Goal: Task Accomplishment & Management: Manage account settings

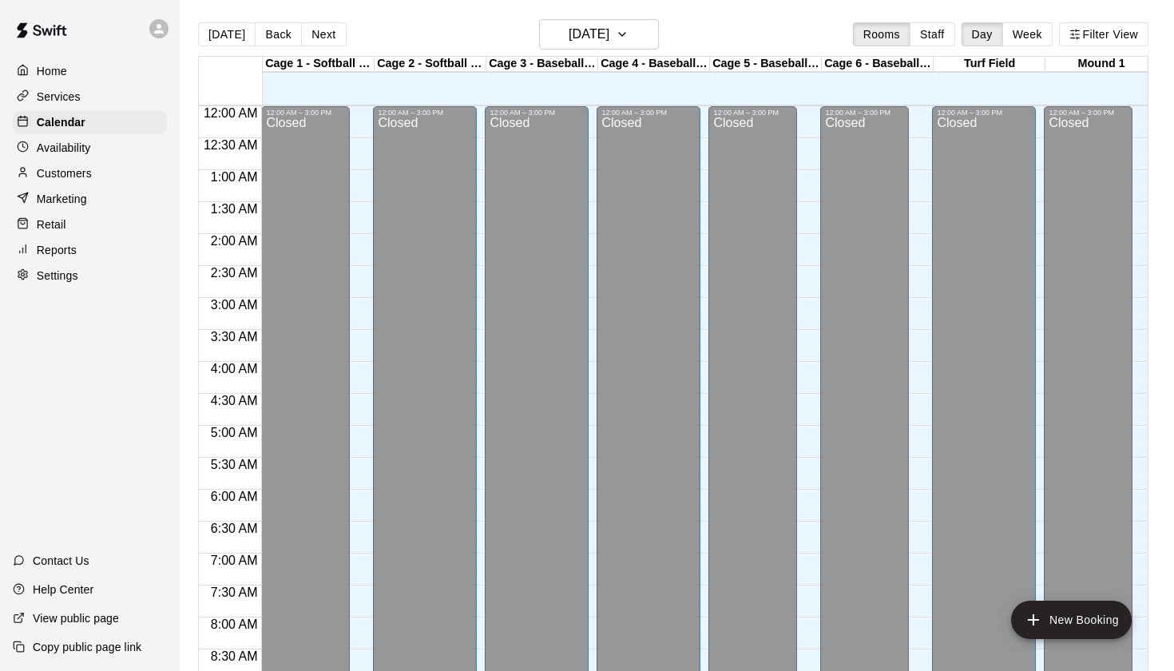
scroll to position [903, 0]
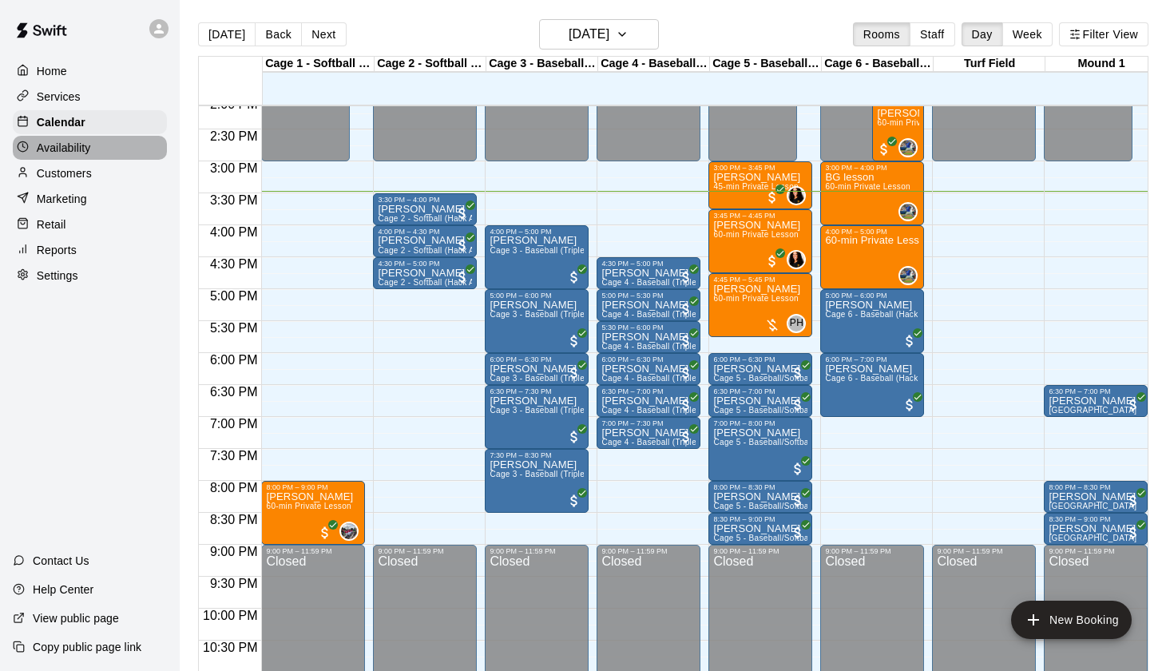
click at [82, 149] on p "Availability" at bounding box center [64, 148] width 54 height 16
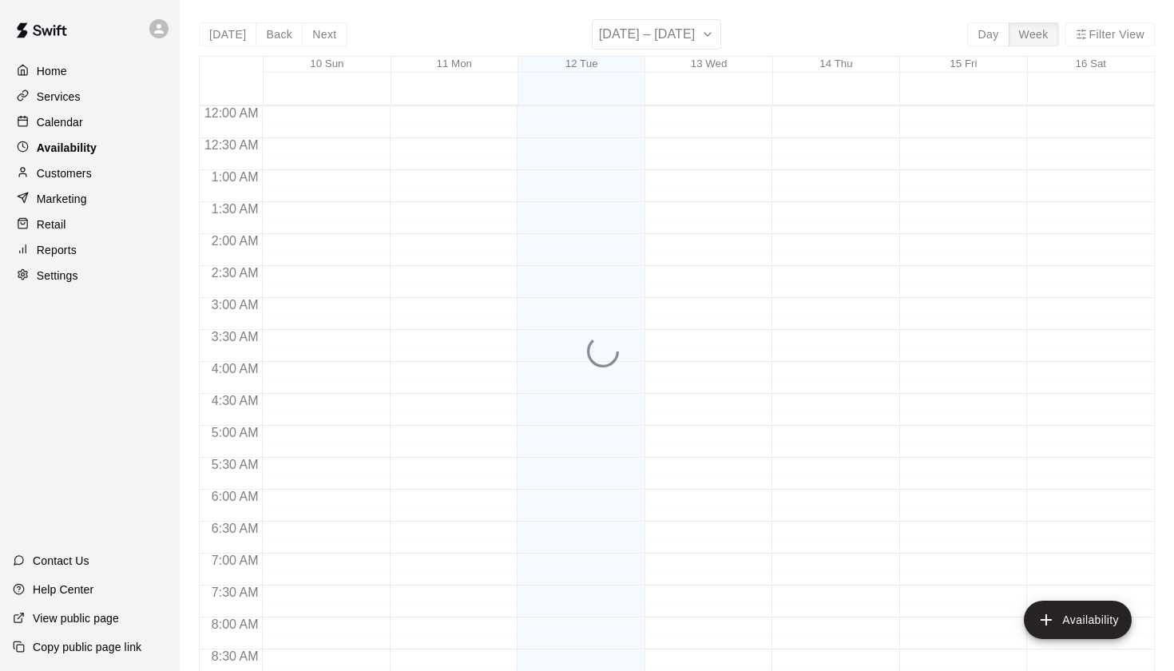
scroll to position [951, 0]
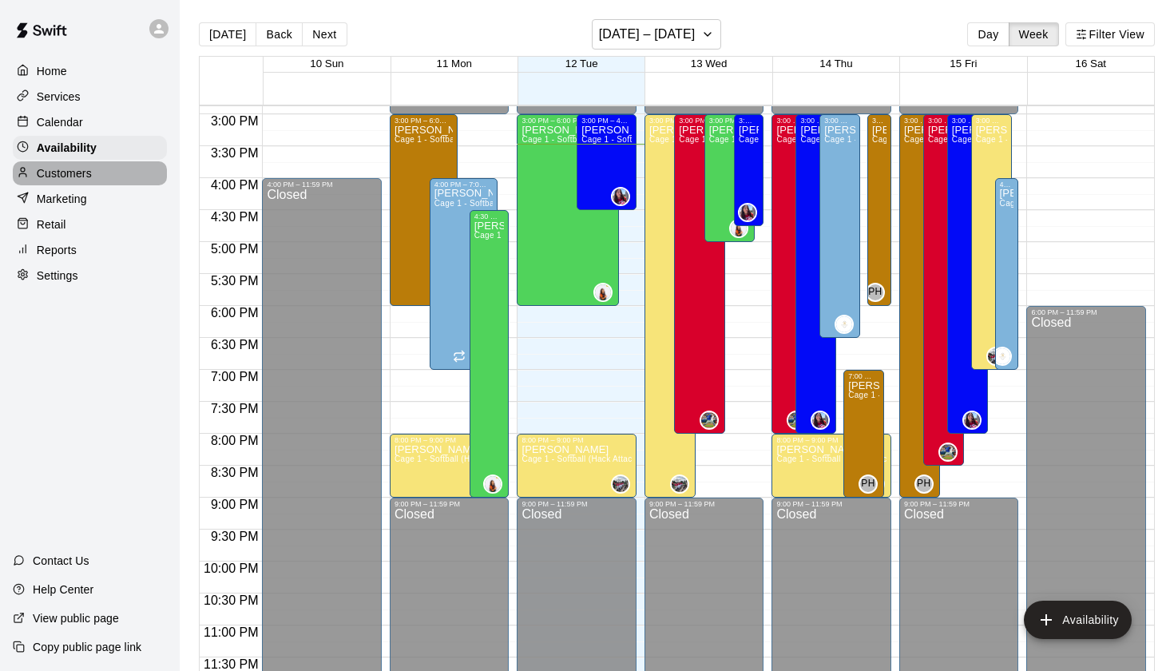
click at [76, 169] on p "Customers" at bounding box center [64, 173] width 55 height 16
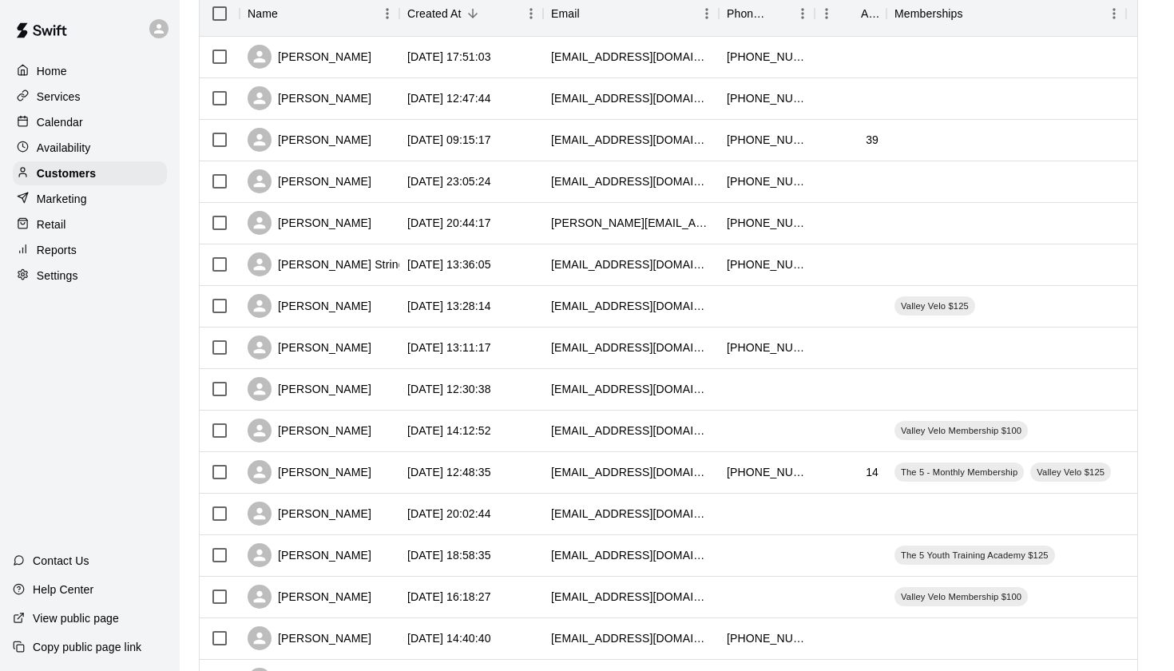
scroll to position [217, 0]
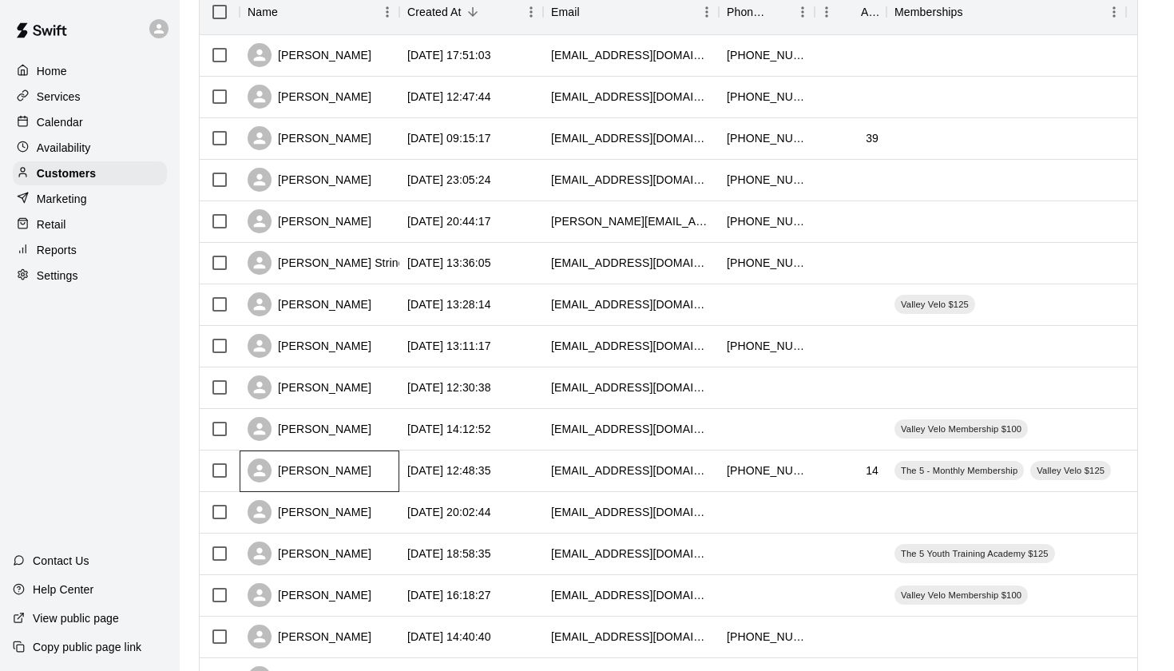
click at [315, 475] on div "[PERSON_NAME]" at bounding box center [310, 470] width 124 height 24
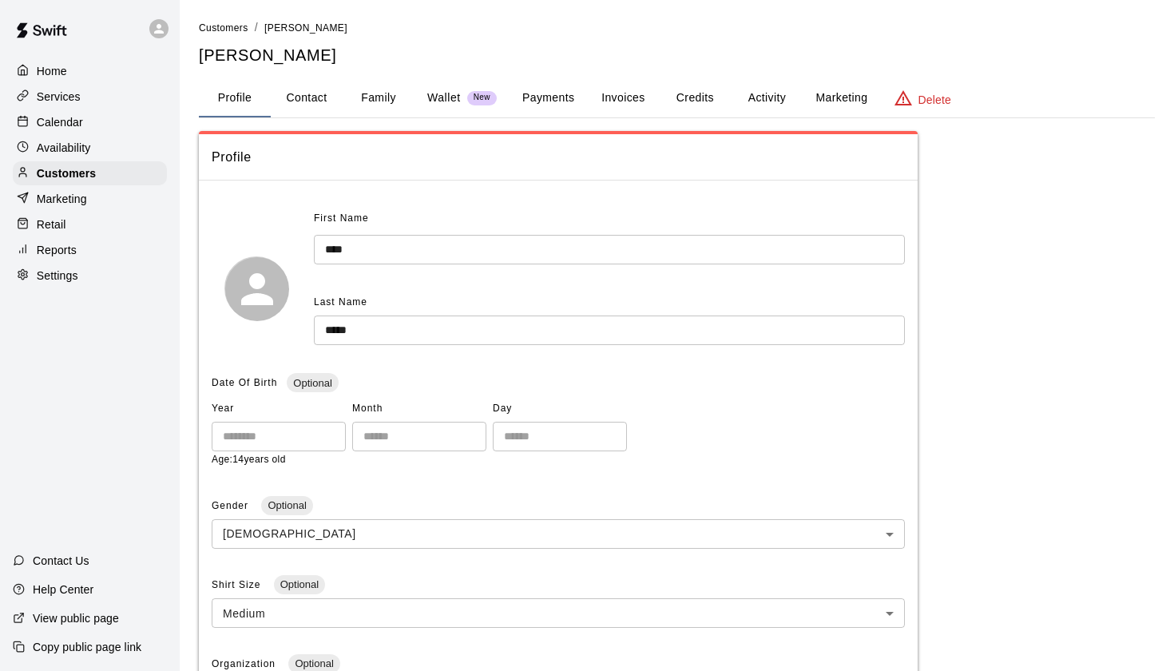
click at [557, 90] on button "Payments" at bounding box center [548, 98] width 77 height 38
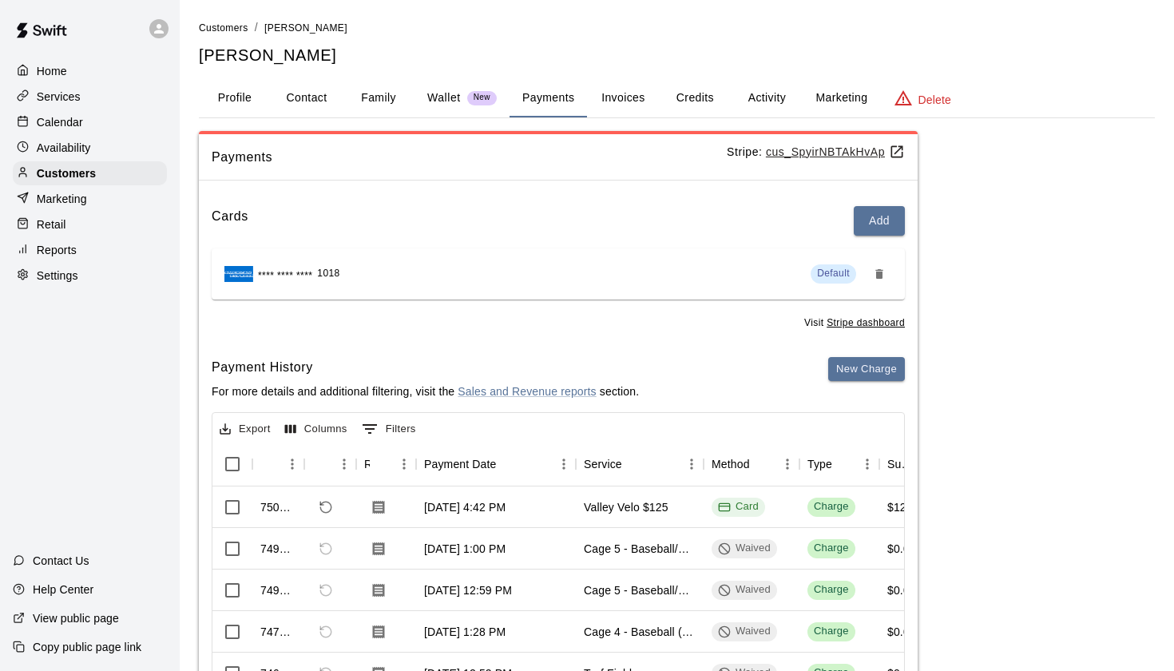
click at [72, 114] on p "Calendar" at bounding box center [60, 122] width 46 height 16
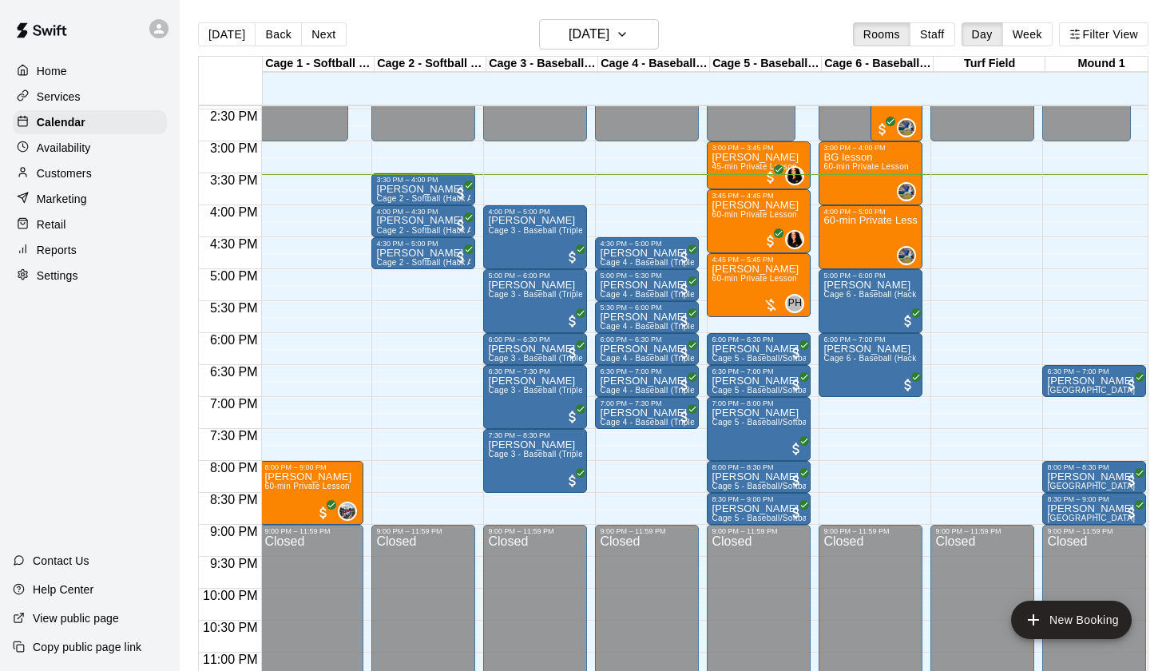
scroll to position [0, 2]
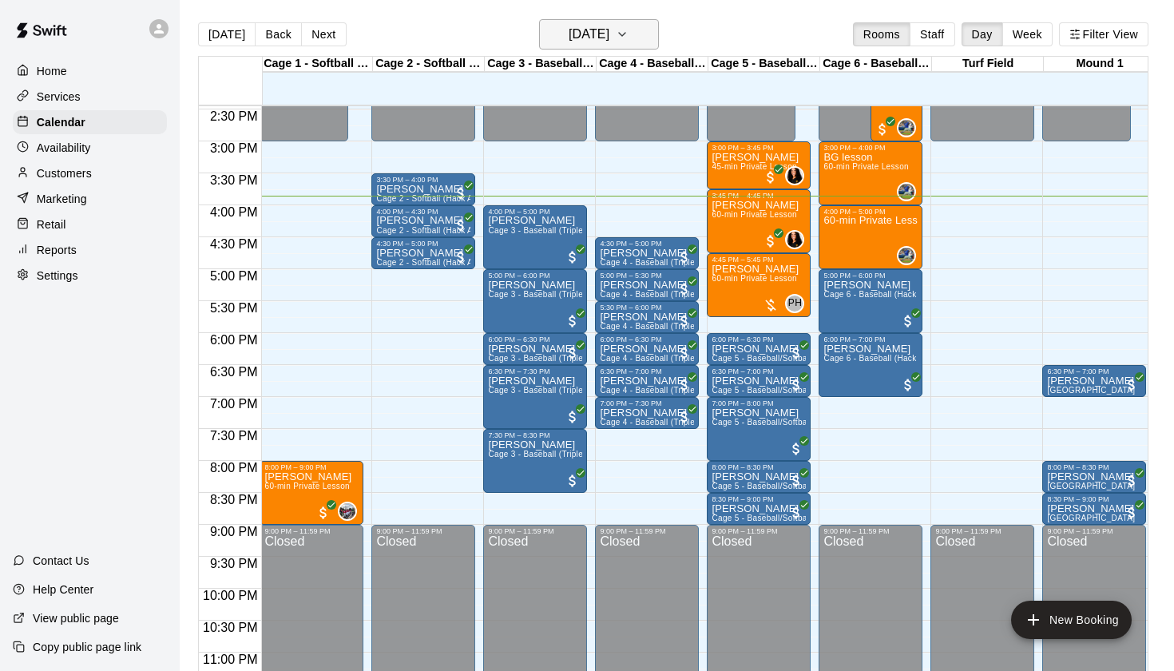
click at [586, 39] on h6 "[DATE]" at bounding box center [589, 34] width 41 height 22
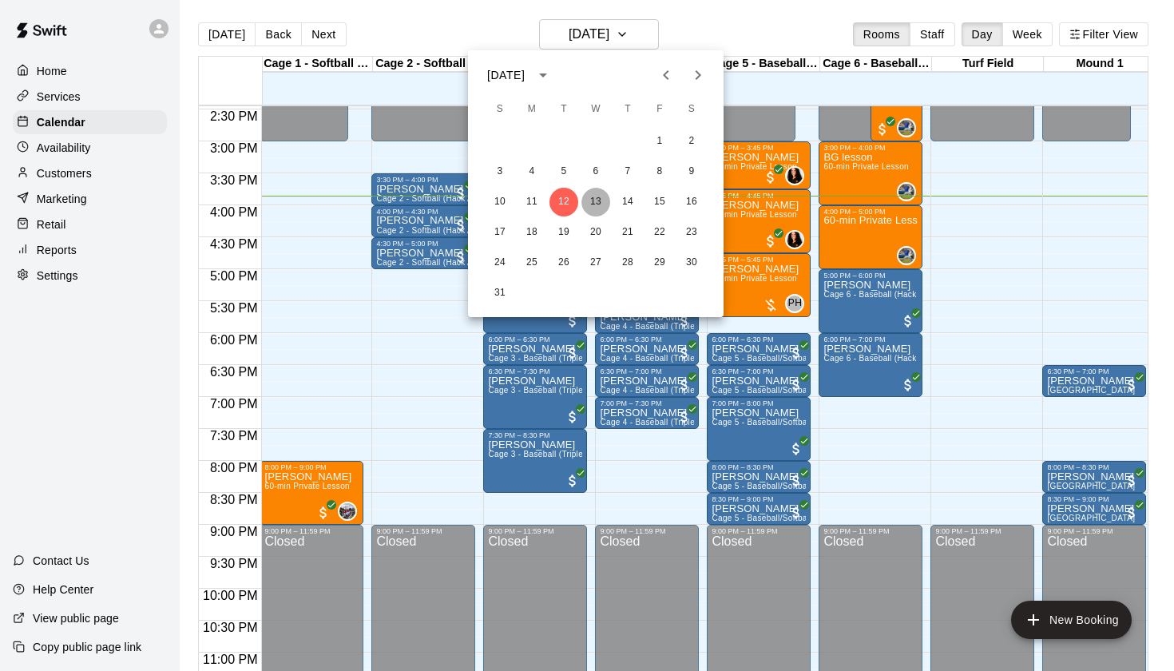
click at [597, 204] on button "13" at bounding box center [595, 202] width 29 height 29
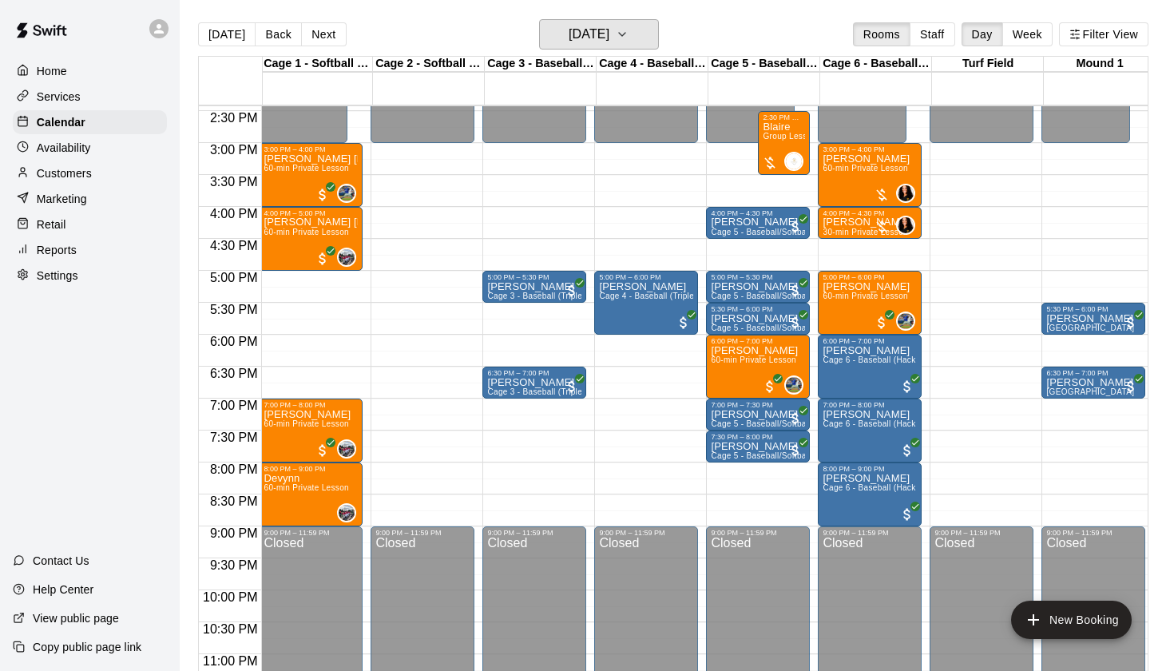
scroll to position [0, 2]
click at [736, 222] on p "[PERSON_NAME]" at bounding box center [758, 222] width 94 height 0
click at [723, 313] on icon "delete" at bounding box center [727, 315] width 11 height 14
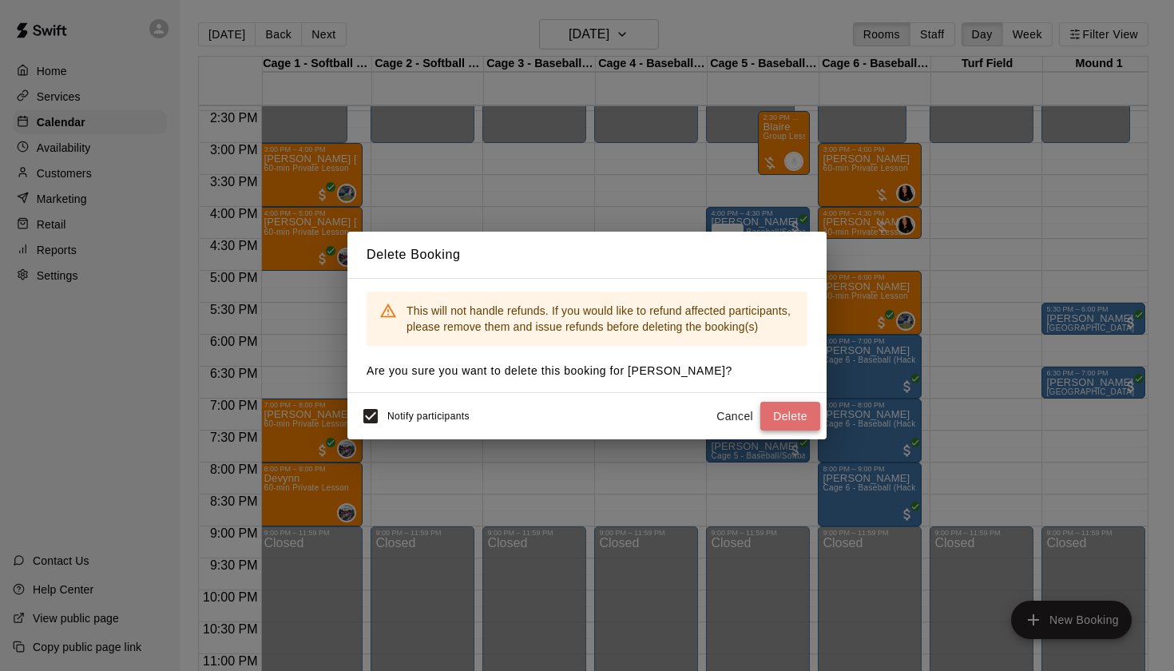
click at [772, 408] on button "Delete" at bounding box center [790, 417] width 60 height 30
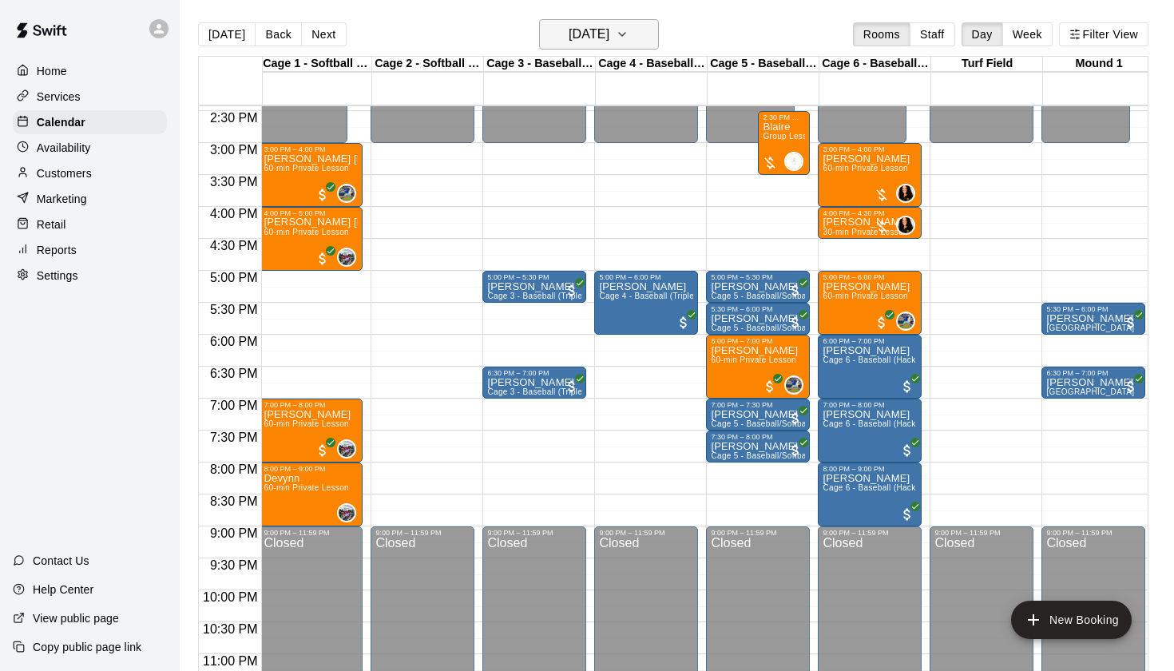
click at [581, 34] on h6 "[DATE]" at bounding box center [589, 34] width 41 height 22
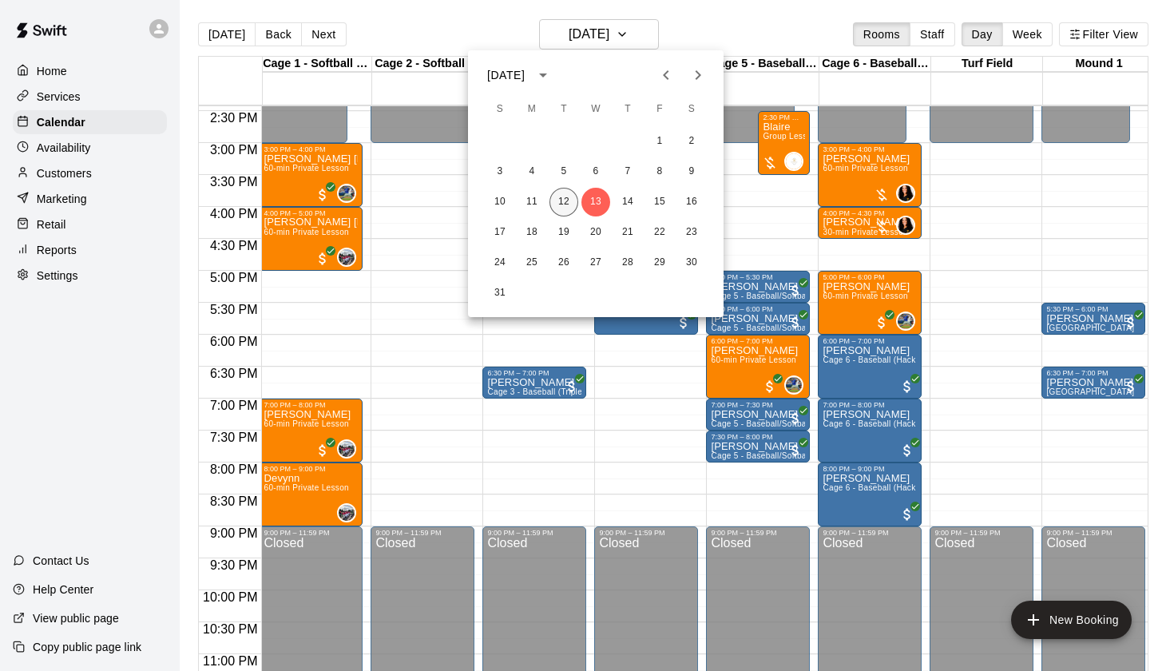
click at [563, 200] on button "12" at bounding box center [563, 202] width 29 height 29
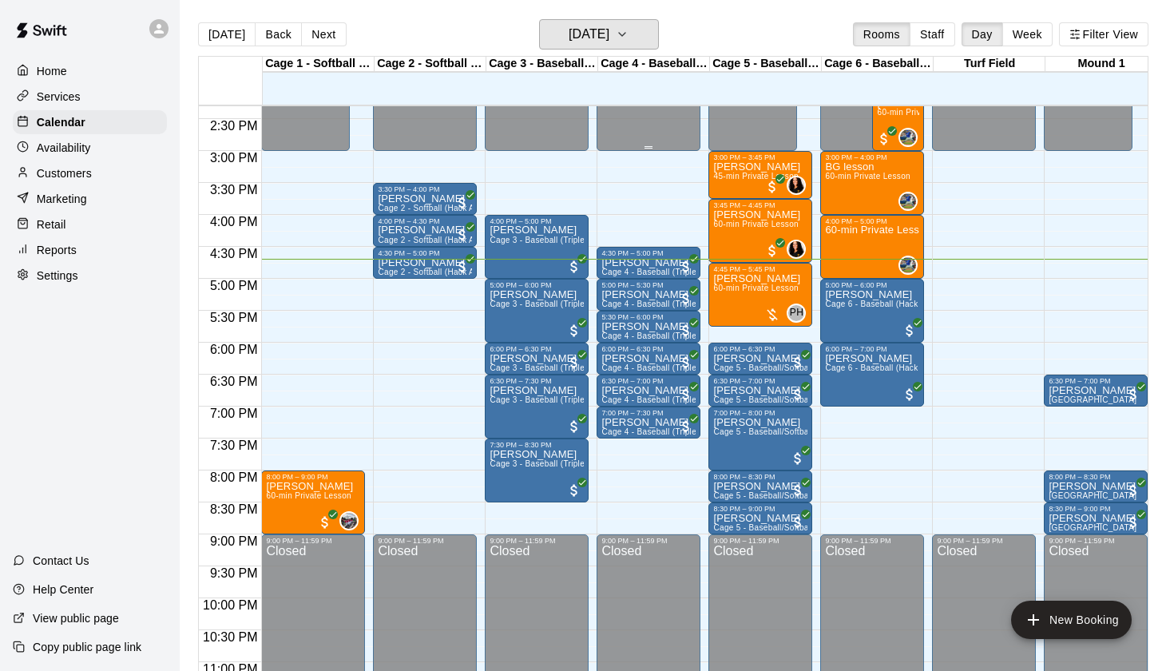
scroll to position [0, 1]
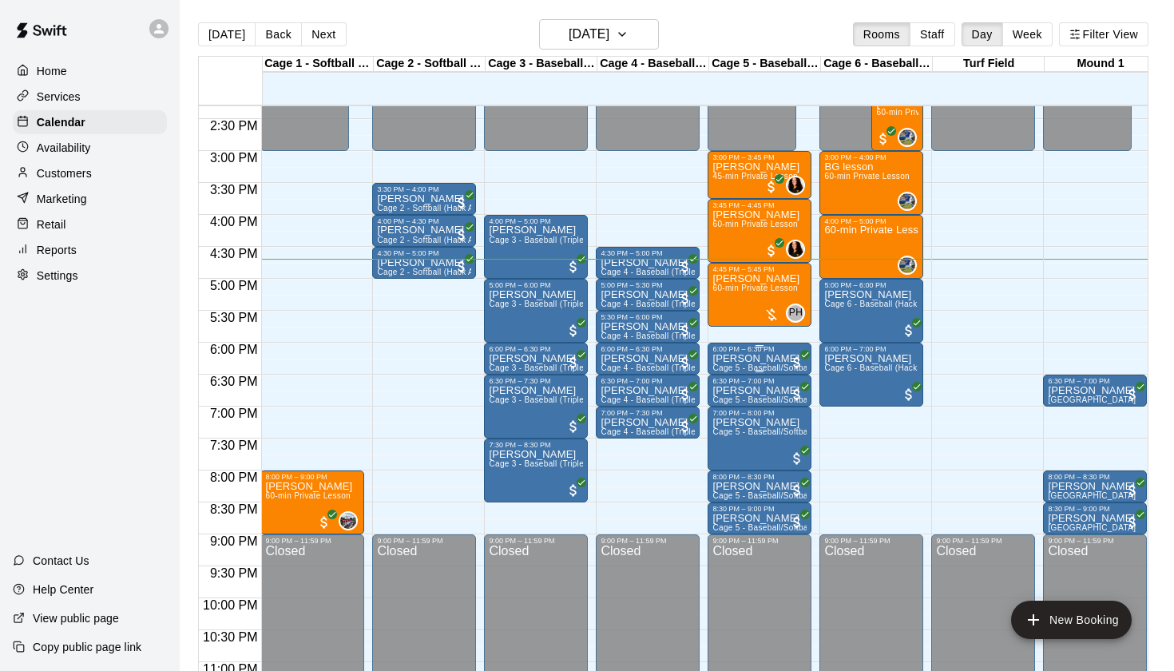
click at [740, 365] on span "Cage 5 - Baseball/Softball (Triple Play - HitTrax)" at bounding box center [803, 367] width 183 height 9
click at [727, 450] on icon "delete" at bounding box center [729, 457] width 11 height 14
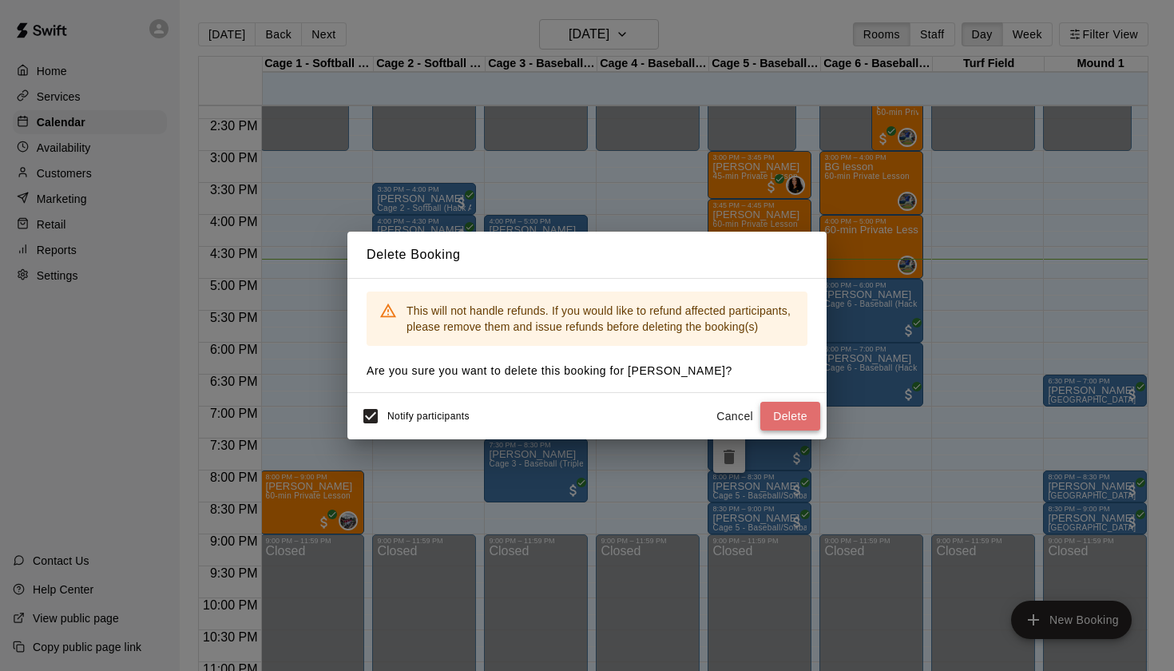
click at [779, 411] on button "Delete" at bounding box center [790, 417] width 60 height 30
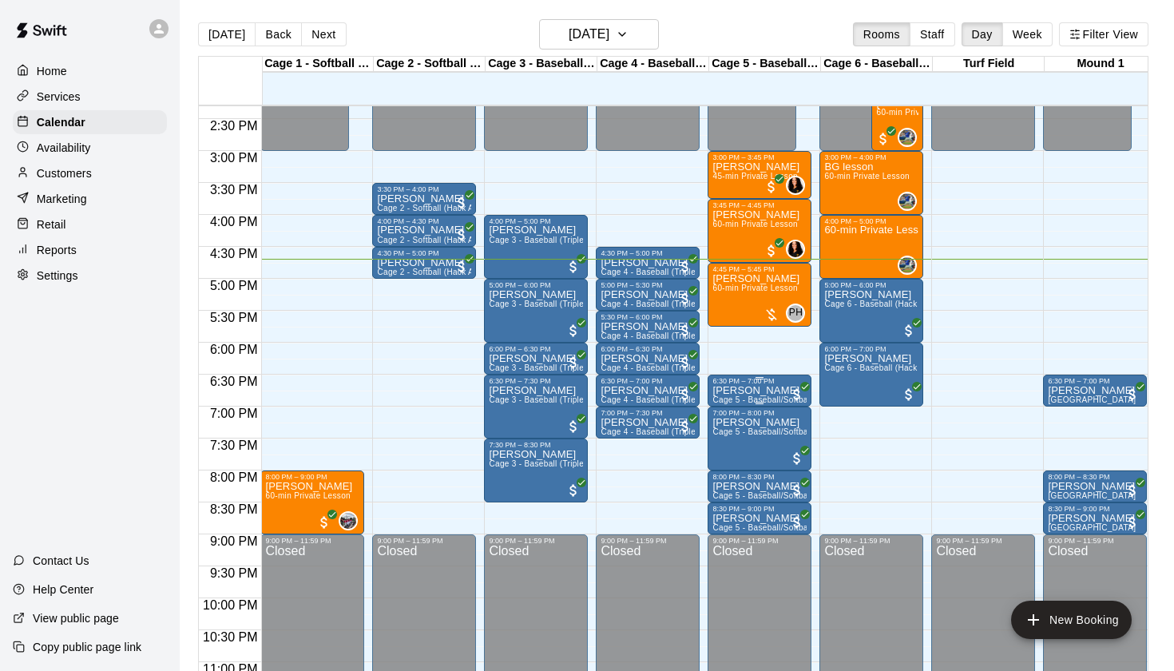
click at [736, 383] on div "6:30 PM – 7:00 PM" at bounding box center [759, 381] width 94 height 8
click at [728, 464] on icon "delete" at bounding box center [729, 469] width 11 height 14
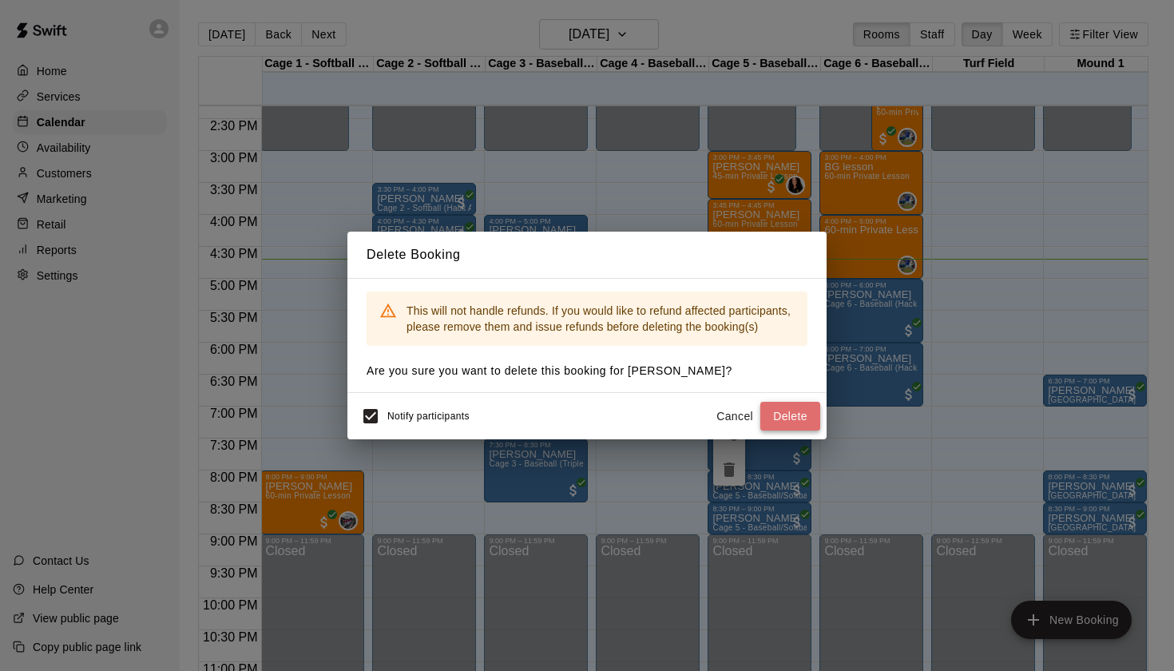
click at [803, 419] on button "Delete" at bounding box center [790, 417] width 60 height 30
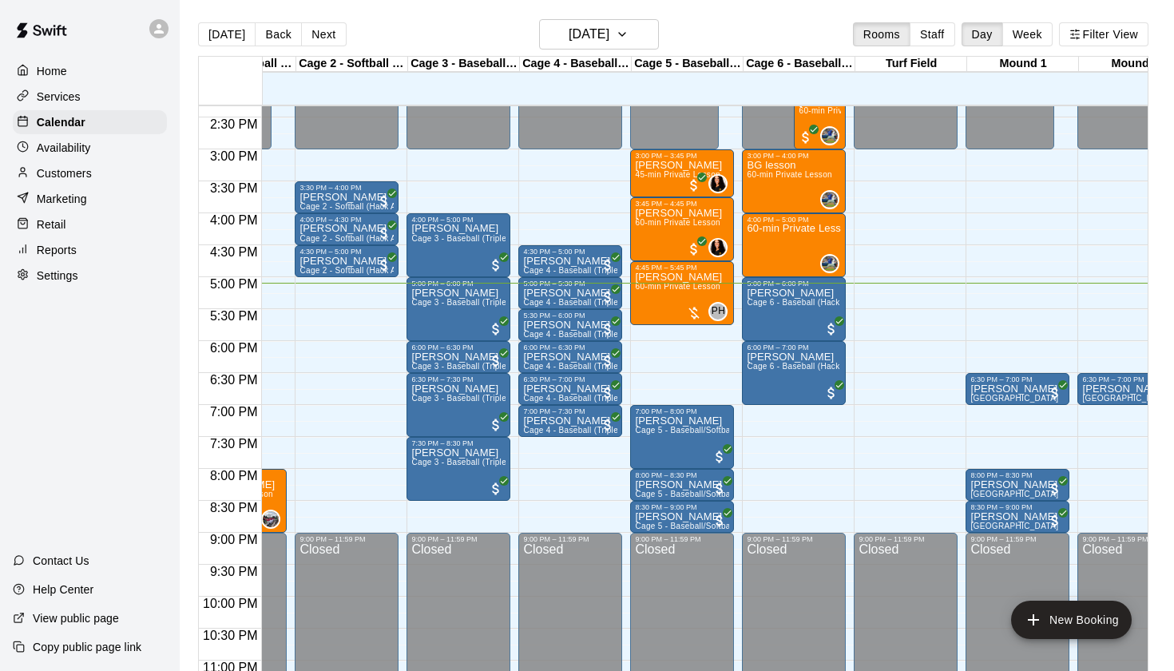
scroll to position [0, 49]
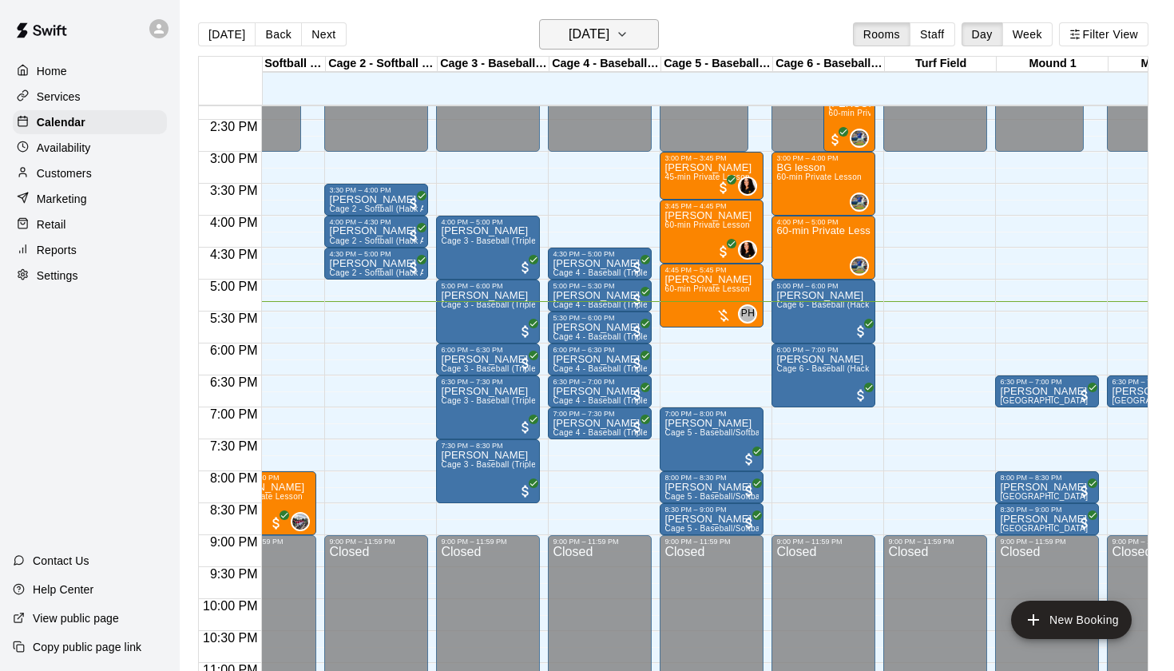
click at [601, 46] on h6 "[DATE]" at bounding box center [589, 34] width 41 height 22
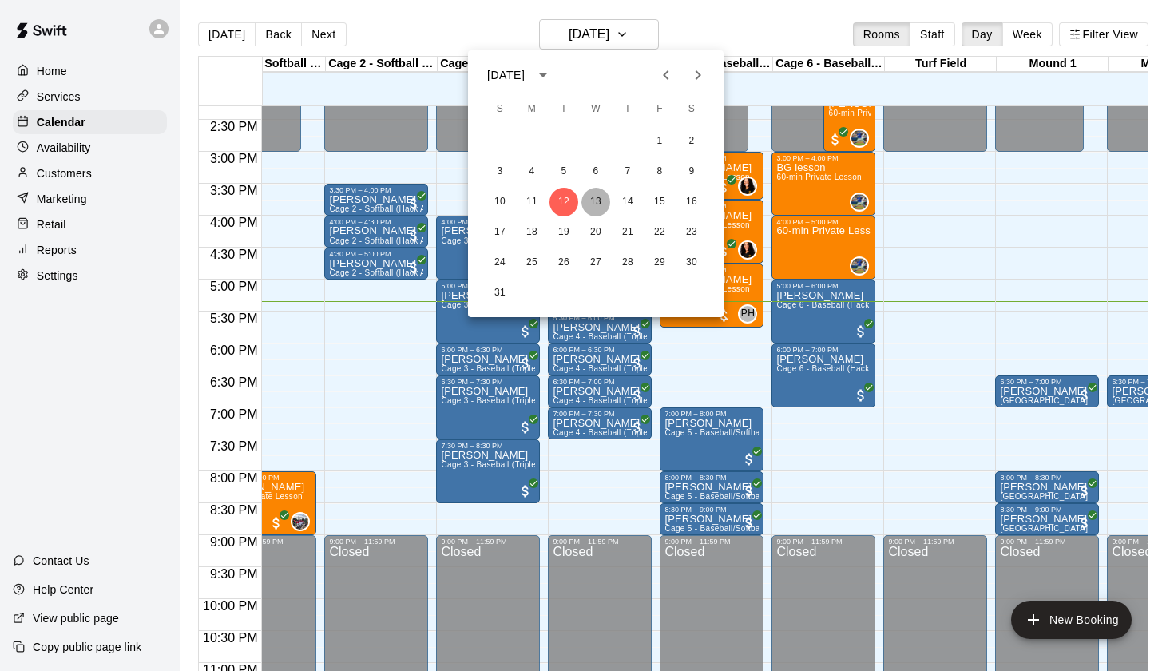
click at [593, 200] on button "13" at bounding box center [595, 202] width 29 height 29
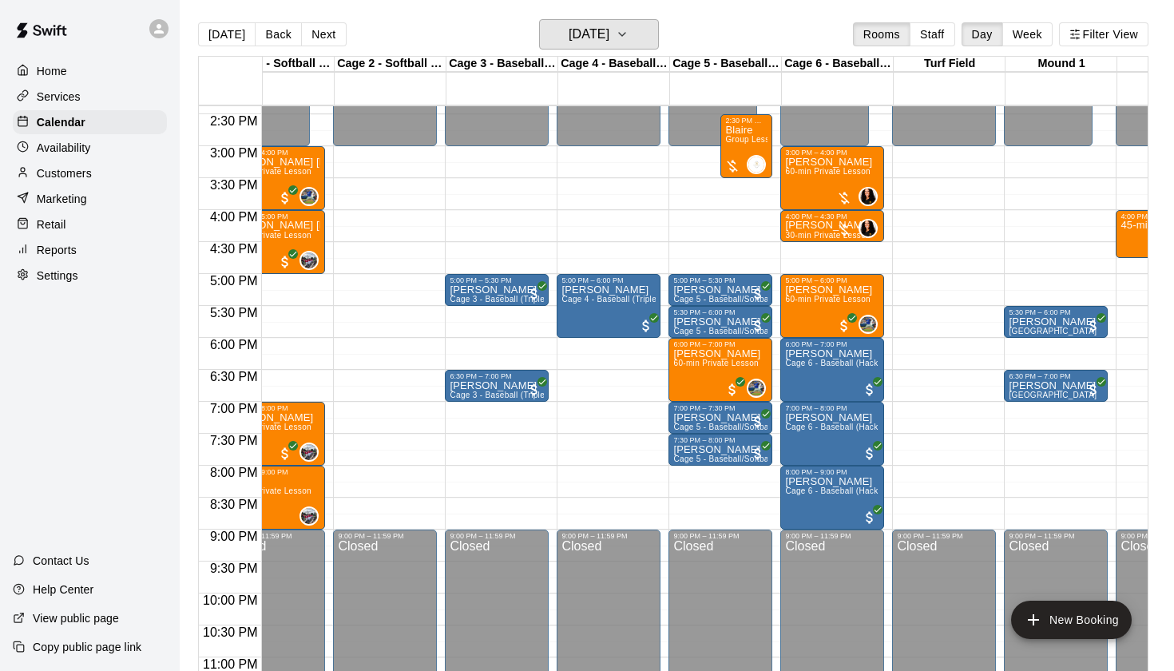
scroll to position [918, 73]
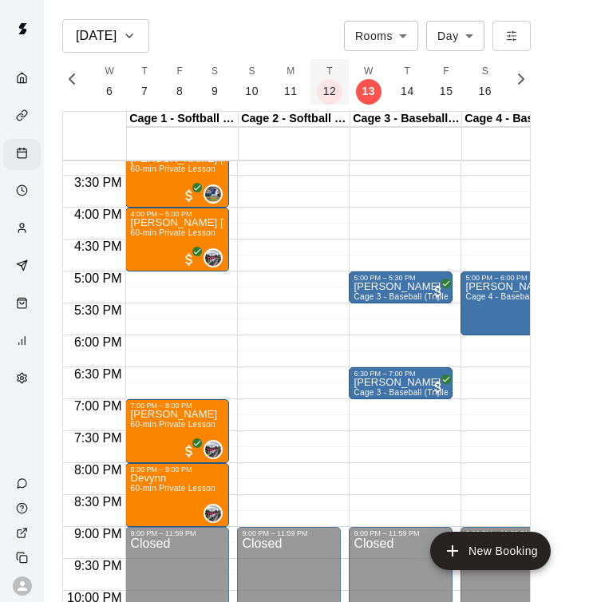
click at [329, 91] on p "12" at bounding box center [330, 91] width 14 height 17
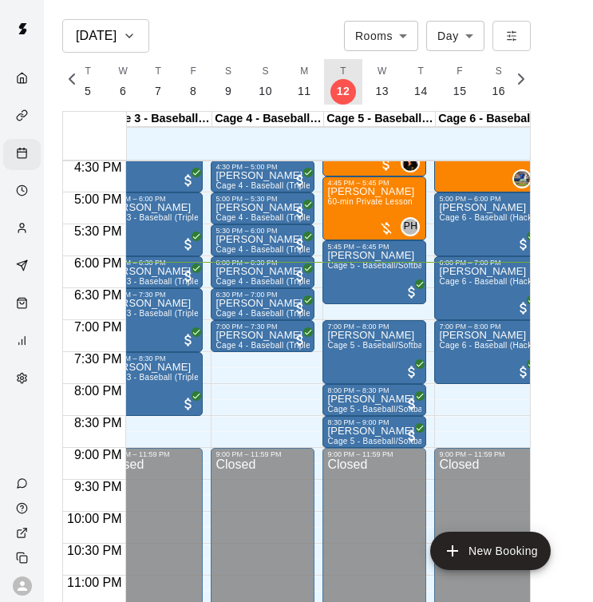
scroll to position [1057, 254]
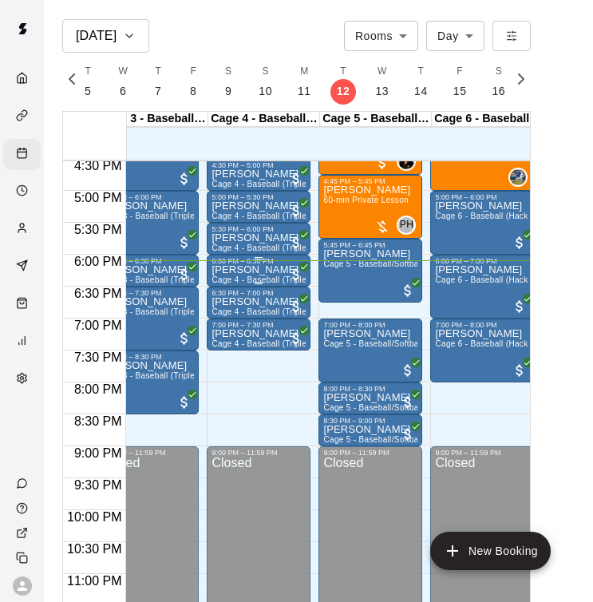
click at [231, 264] on div "6:00 PM – 6:30 PM" at bounding box center [259, 261] width 94 height 8
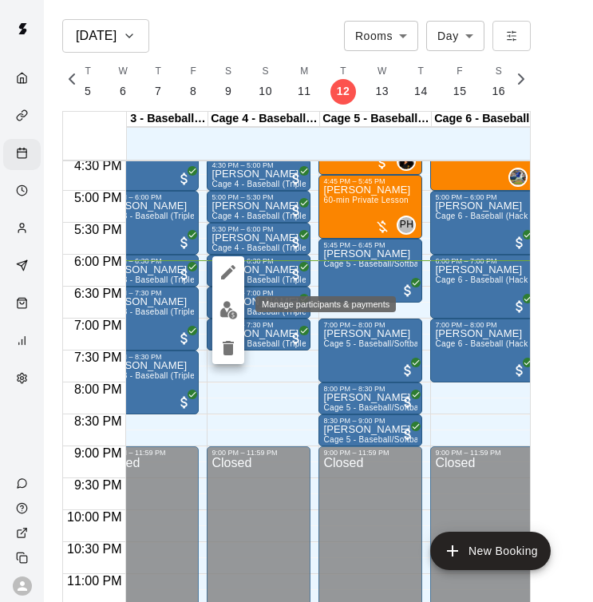
click at [232, 317] on img "edit" at bounding box center [229, 310] width 18 height 18
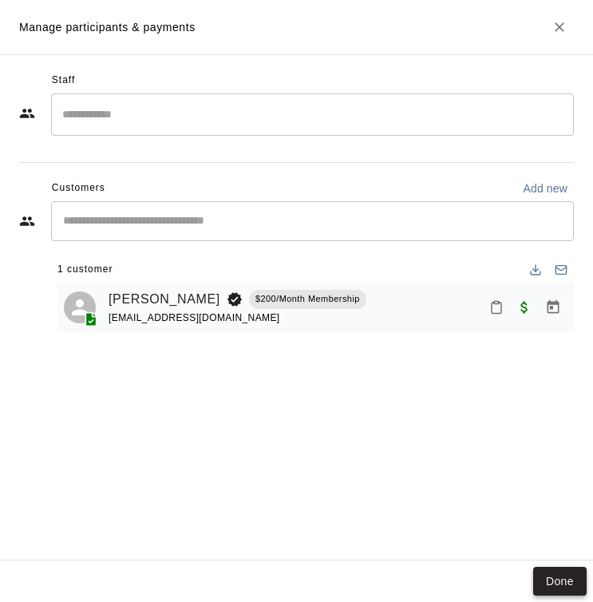
click at [568, 581] on button "Done" at bounding box center [561, 582] width 54 height 30
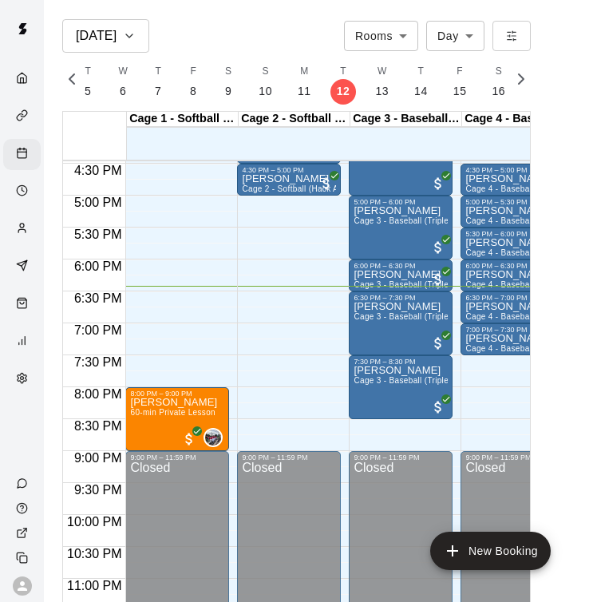
scroll to position [1052, 20]
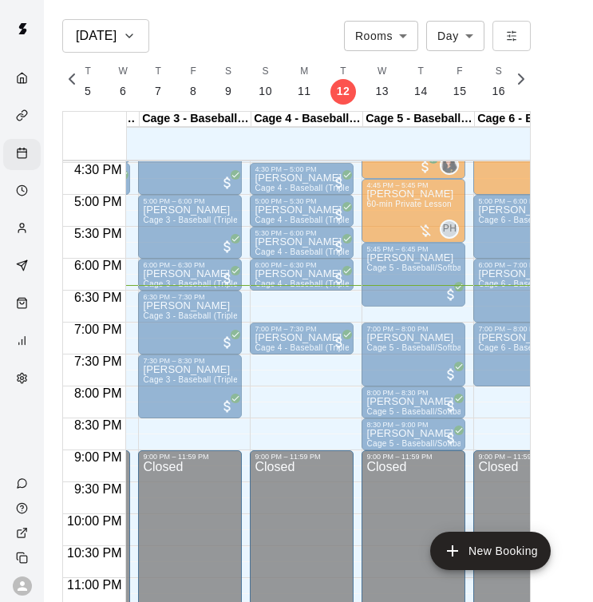
click at [324, 306] on div "[PERSON_NAME] Cage 4 - Baseball (Triple play)" at bounding box center [302, 602] width 94 height 602
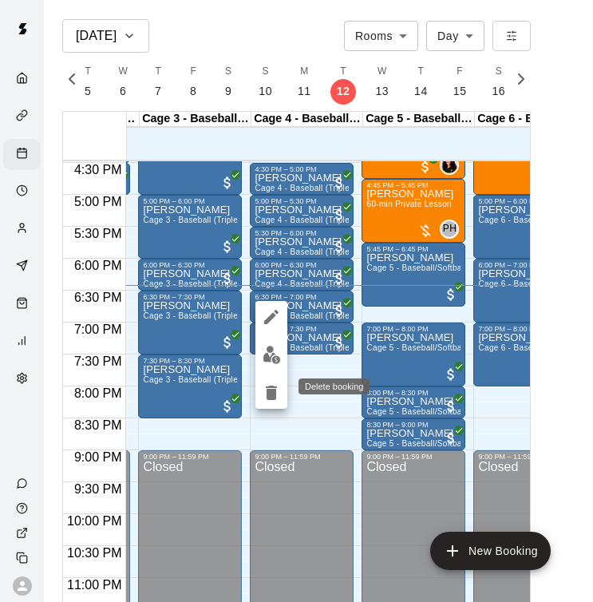
click at [272, 393] on icon "delete" at bounding box center [271, 393] width 11 height 14
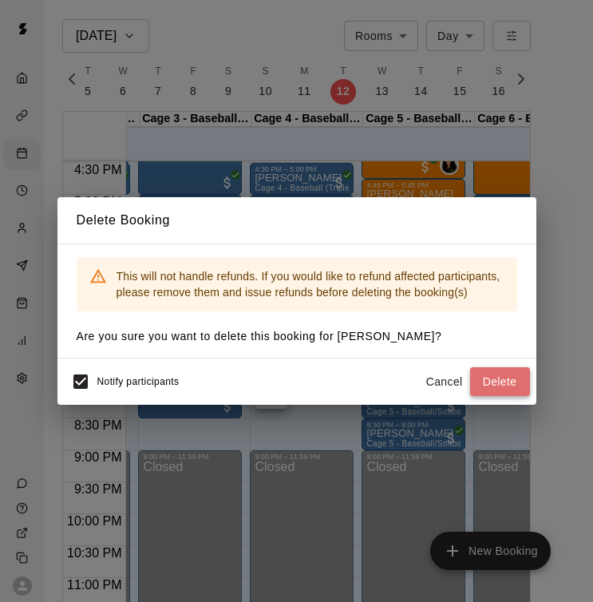
click at [486, 378] on button "Delete" at bounding box center [500, 382] width 60 height 30
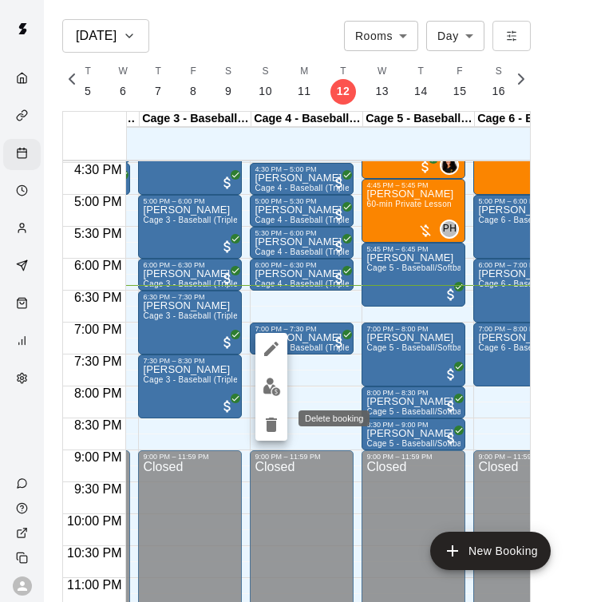
click at [271, 429] on icon "delete" at bounding box center [271, 425] width 11 height 14
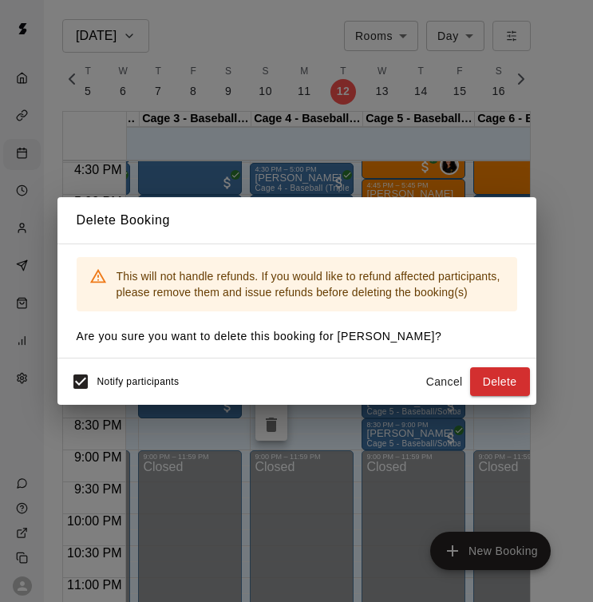
click at [531, 383] on div "Notify participants Cancel Delete" at bounding box center [297, 382] width 479 height 46
click at [494, 386] on button "Delete" at bounding box center [500, 382] width 60 height 30
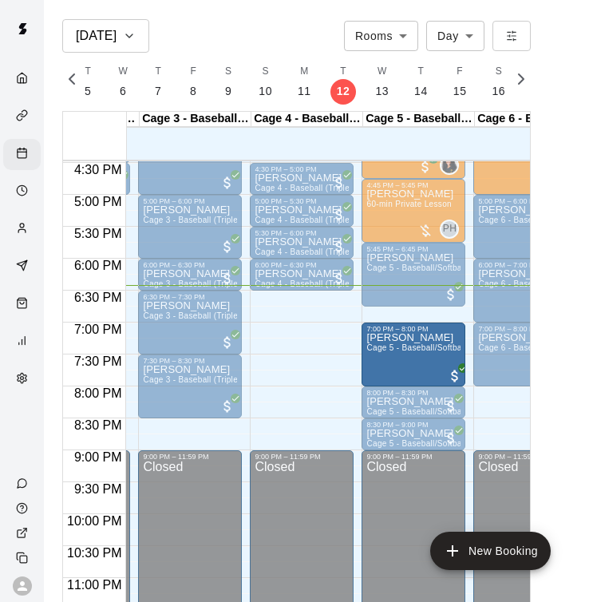
drag, startPoint x: 405, startPoint y: 347, endPoint x: 386, endPoint y: 353, distance: 20.2
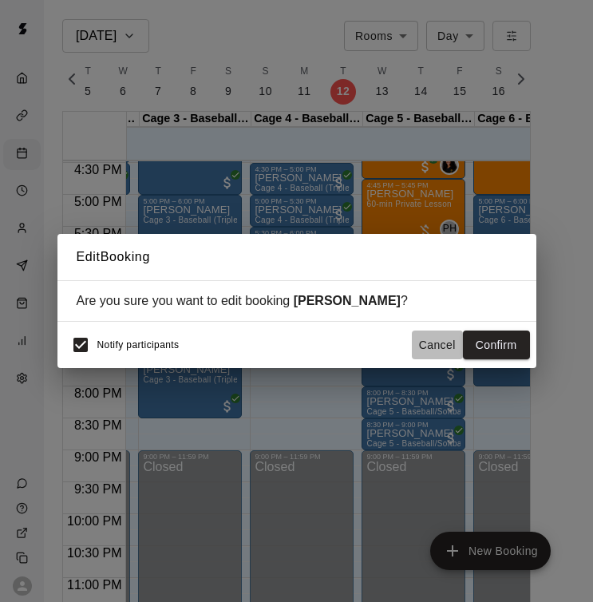
click at [437, 348] on button "Cancel" at bounding box center [437, 346] width 51 height 30
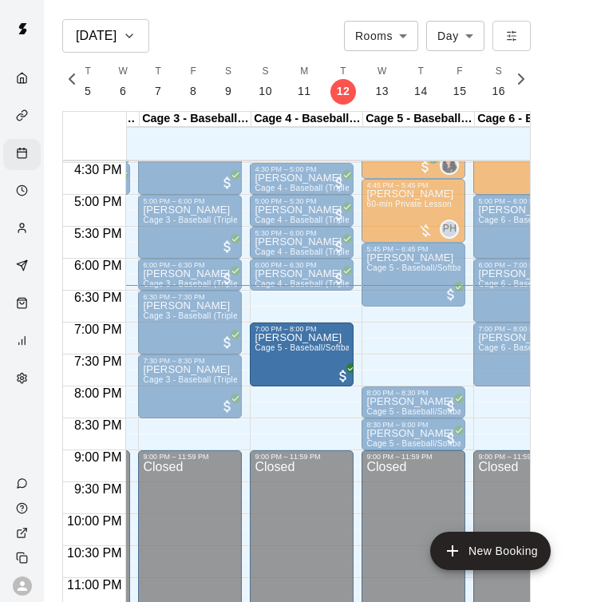
drag, startPoint x: 410, startPoint y: 335, endPoint x: 322, endPoint y: 341, distance: 88.0
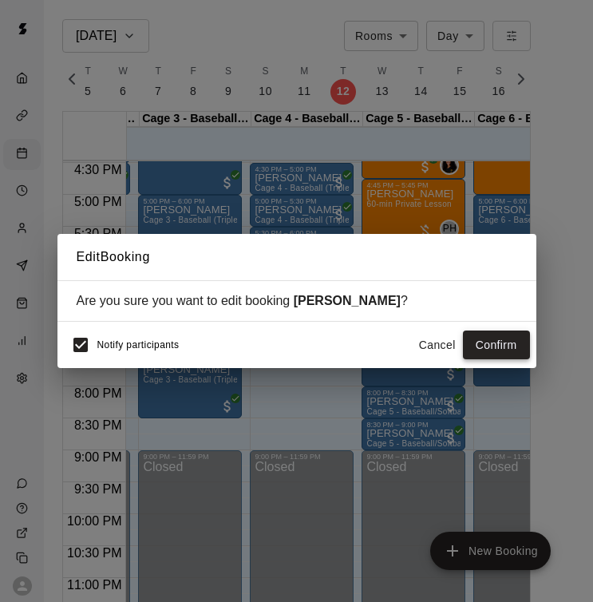
click at [480, 351] on button "Confirm" at bounding box center [496, 346] width 67 height 30
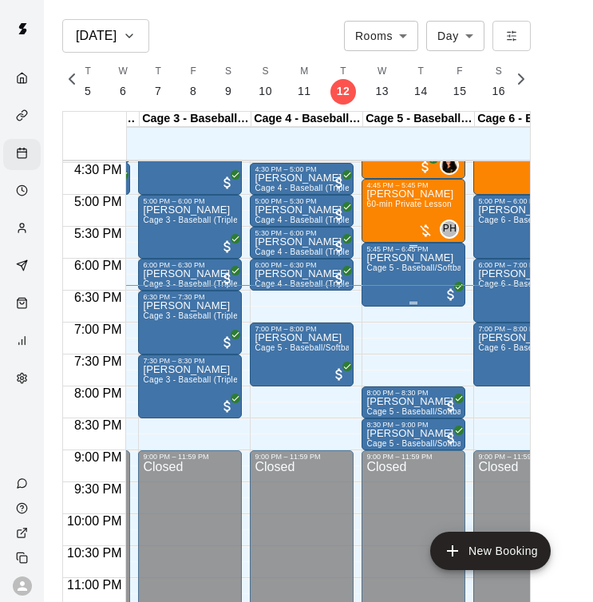
click at [418, 275] on div "[PERSON_NAME] Cage 5 - Baseball/Softball (Triple Play - HitTrax)" at bounding box center [414, 554] width 94 height 602
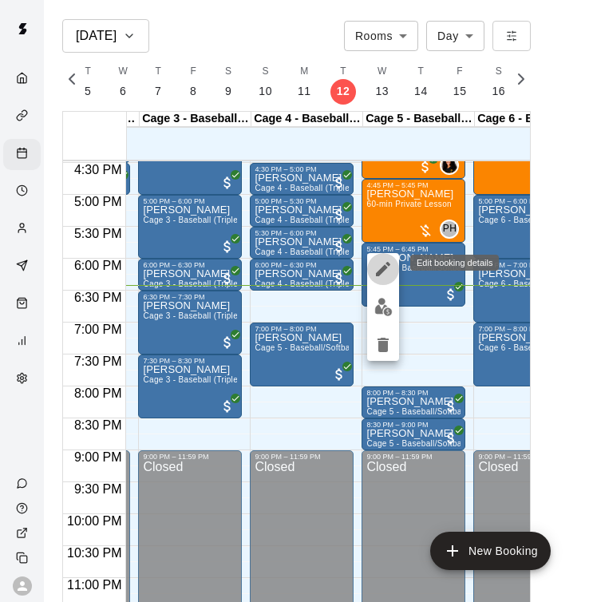
click at [382, 264] on icon "edit" at bounding box center [383, 269] width 19 height 19
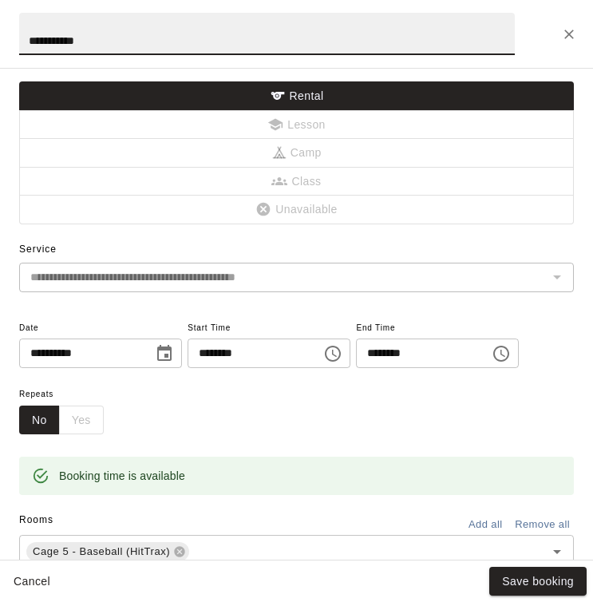
click at [581, 26] on button "Close" at bounding box center [569, 34] width 29 height 29
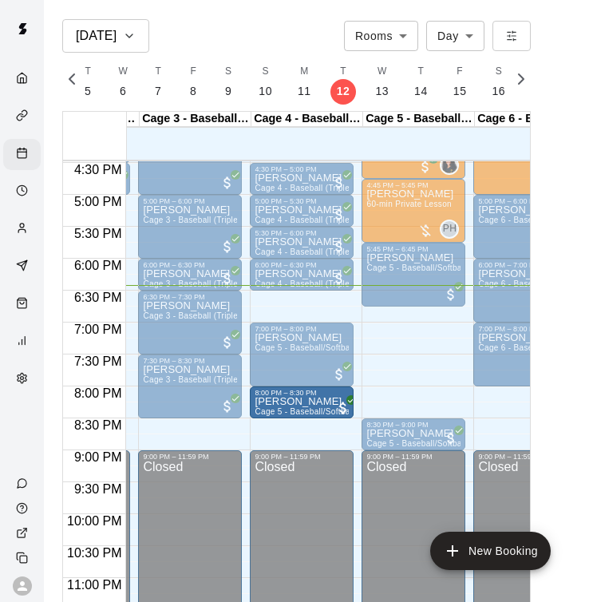
drag, startPoint x: 416, startPoint y: 400, endPoint x: 311, endPoint y: 401, distance: 104.6
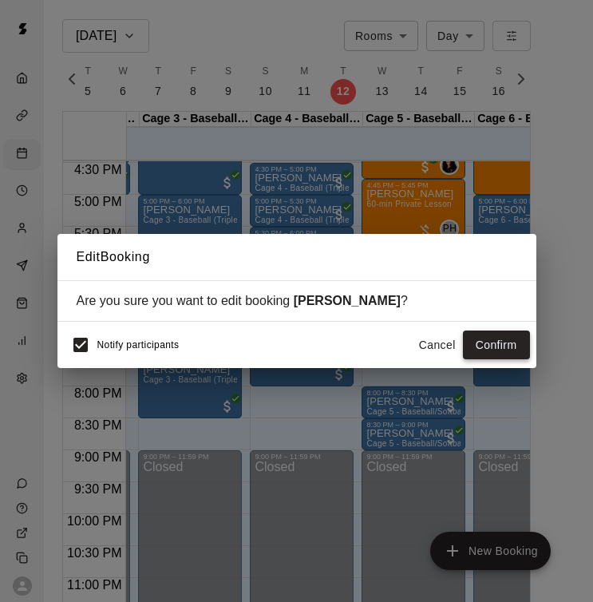
click at [491, 347] on button "Confirm" at bounding box center [496, 346] width 67 height 30
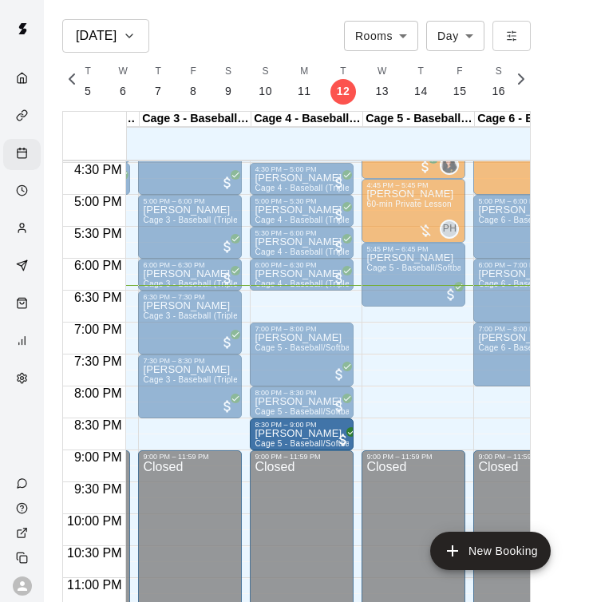
drag, startPoint x: 409, startPoint y: 434, endPoint x: 325, endPoint y: 436, distance: 83.9
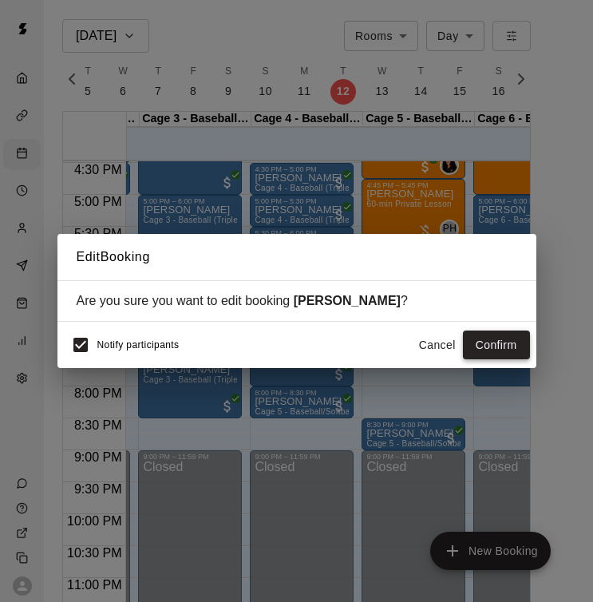
click at [497, 336] on button "Confirm" at bounding box center [496, 346] width 67 height 30
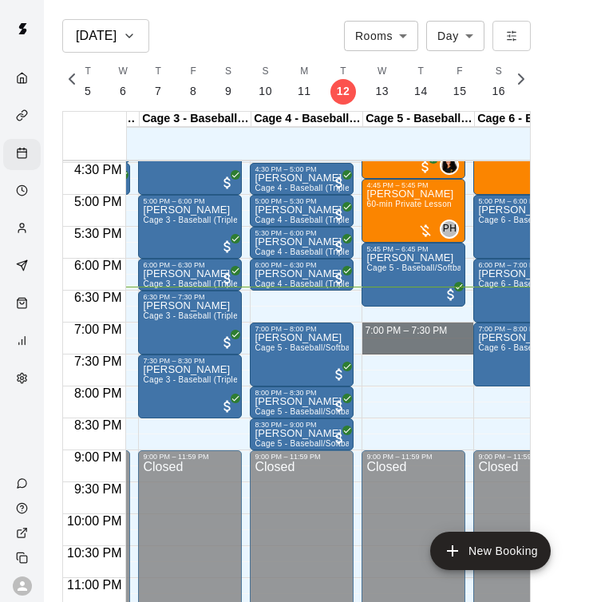
drag, startPoint x: 418, startPoint y: 324, endPoint x: 403, endPoint y: 338, distance: 20.4
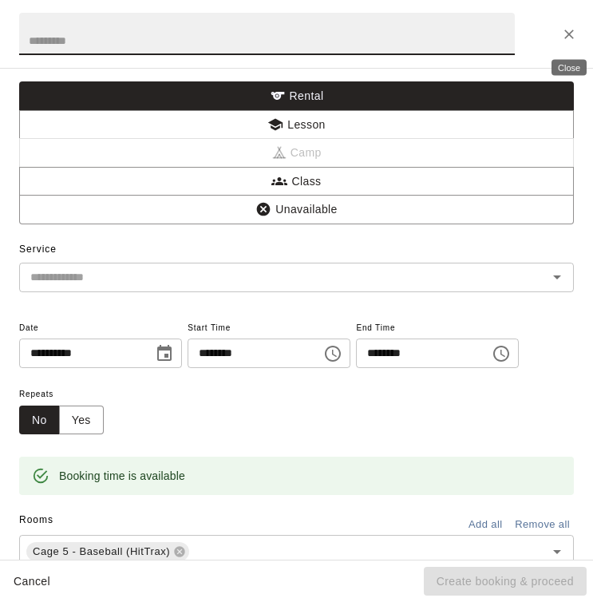
click at [569, 35] on icon "Close" at bounding box center [569, 34] width 16 height 16
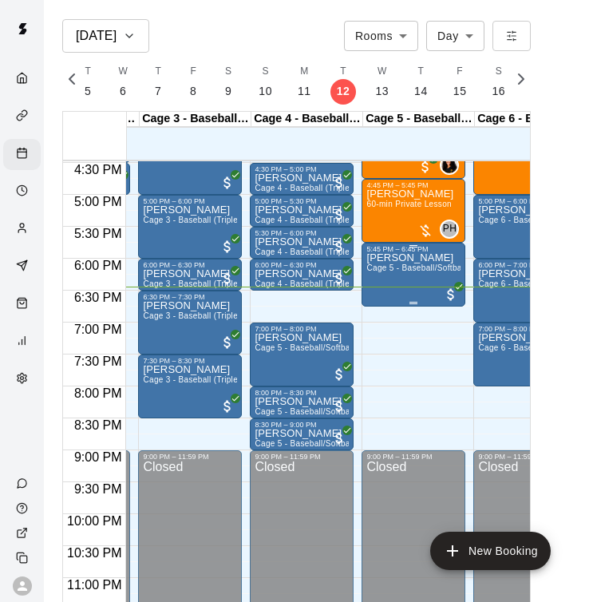
click at [412, 277] on div "[PERSON_NAME] Cage 5 - Baseball/Softball (Triple Play - HitTrax)" at bounding box center [414, 554] width 94 height 602
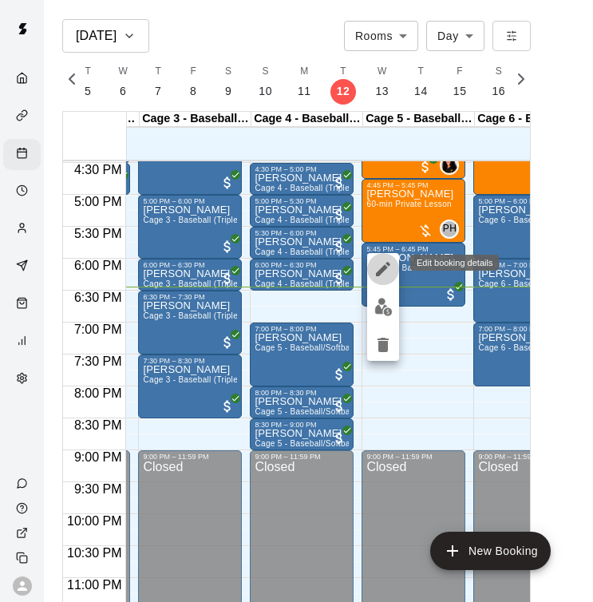
click at [378, 269] on icon "edit" at bounding box center [383, 269] width 19 height 19
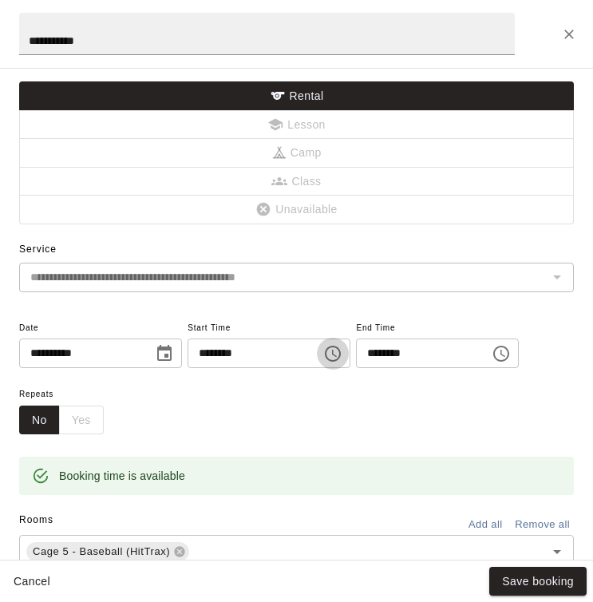
click at [343, 351] on icon "Choose time, selected time is 5:45 PM" at bounding box center [332, 353] width 19 height 19
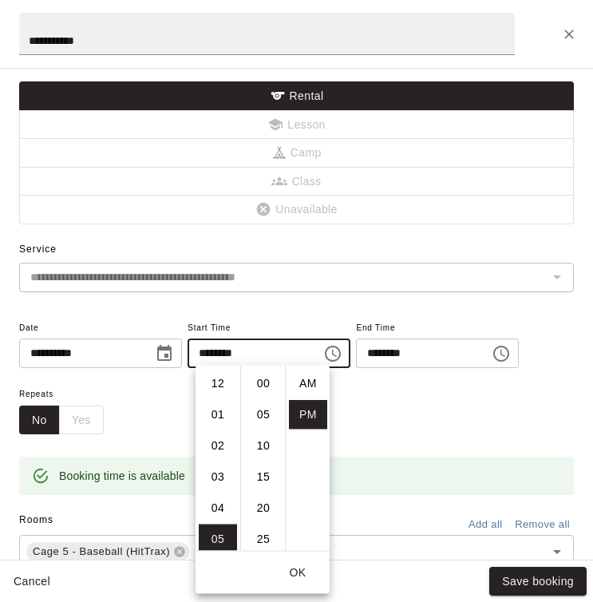
scroll to position [29, 0]
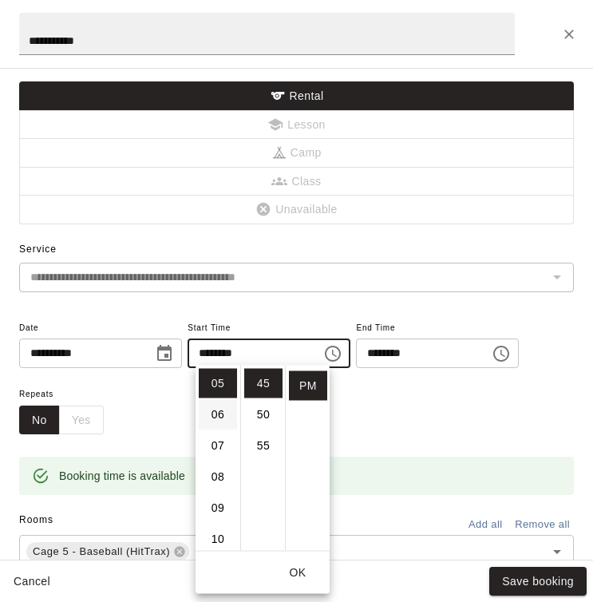
click at [224, 418] on li "06" at bounding box center [218, 415] width 38 height 30
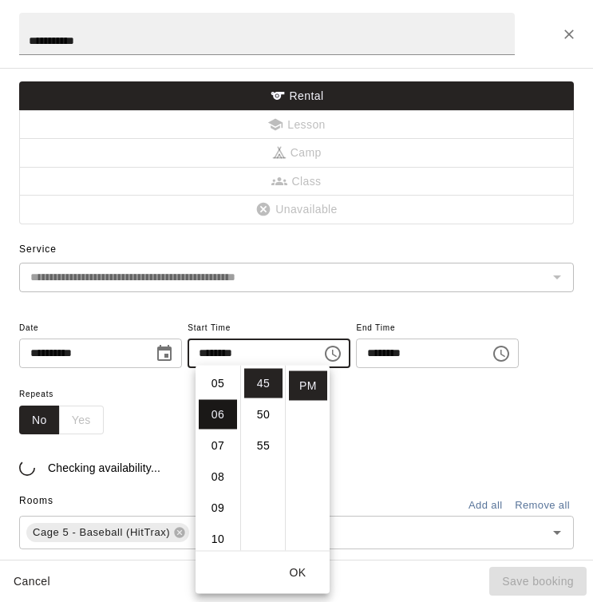
scroll to position [187, 0]
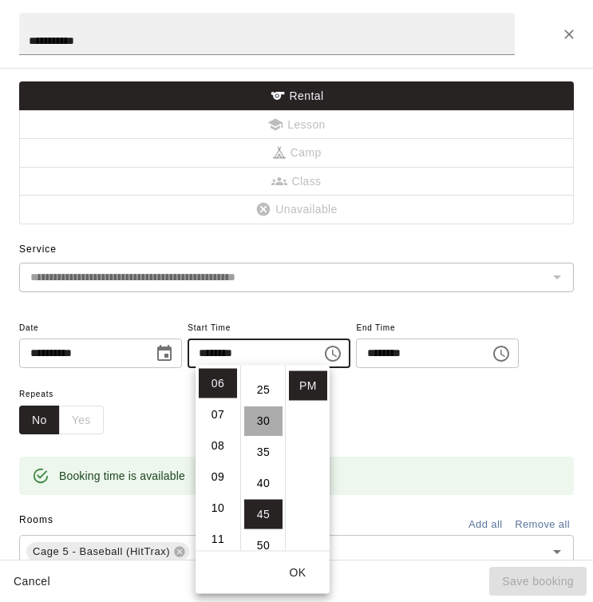
click at [263, 416] on li "30" at bounding box center [263, 422] width 38 height 30
type input "********"
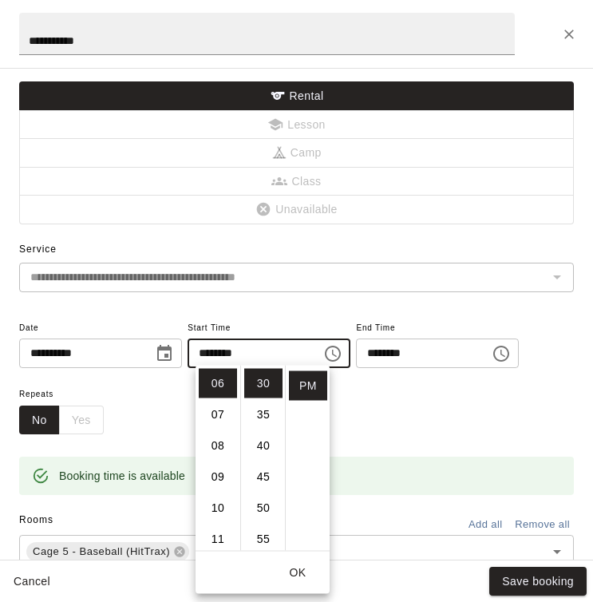
click at [511, 356] on icon "Choose time, selected time is 6:45 PM" at bounding box center [501, 353] width 19 height 19
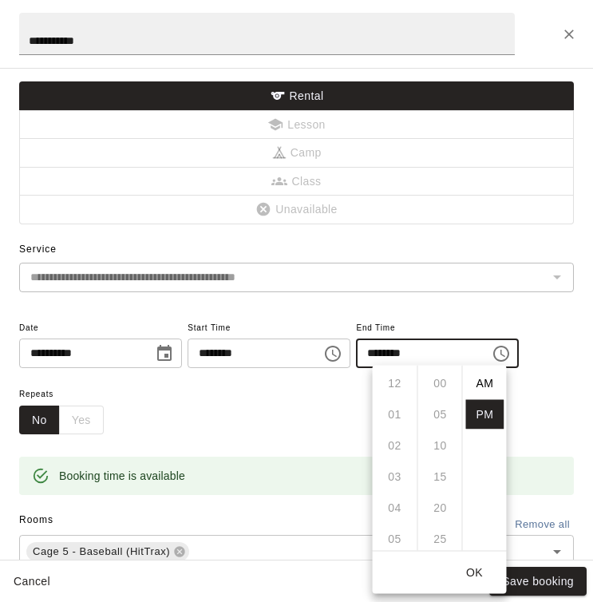
scroll to position [29, 0]
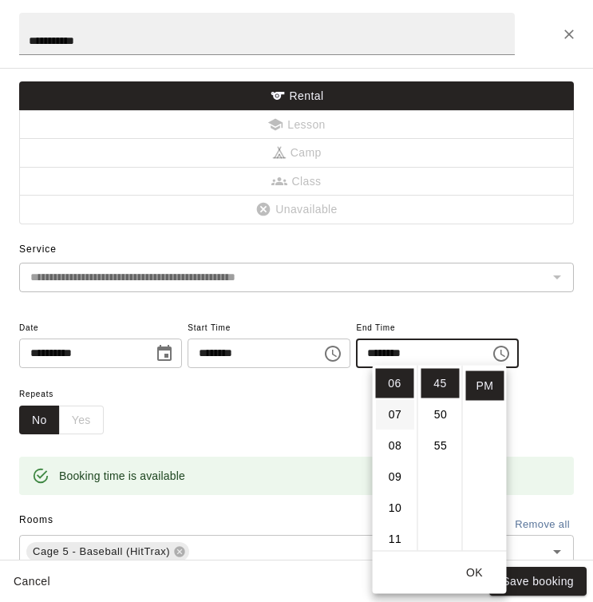
click at [390, 414] on li "07" at bounding box center [395, 415] width 38 height 30
click at [438, 376] on li "00" at bounding box center [441, 369] width 38 height 30
type input "********"
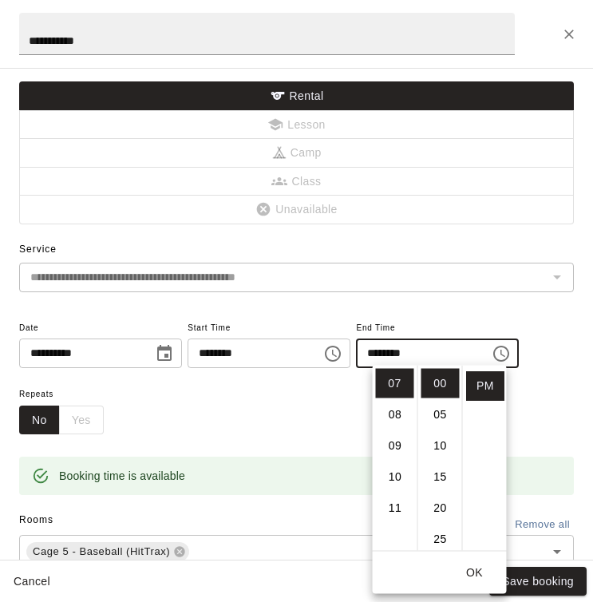
click at [473, 571] on button "OK" at bounding box center [475, 573] width 51 height 30
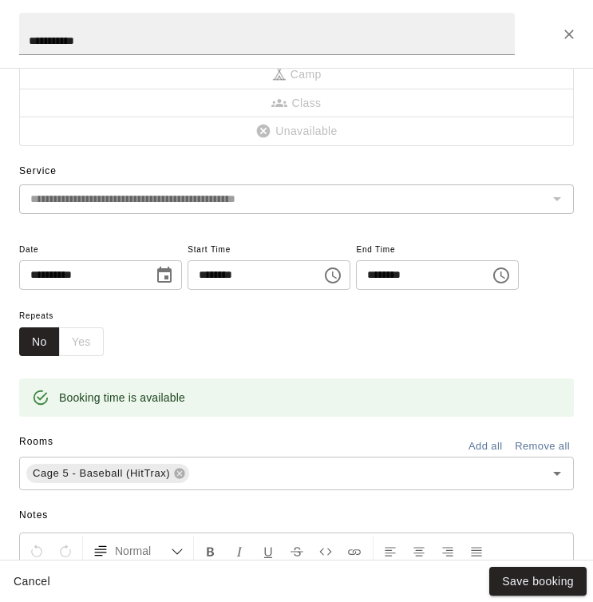
scroll to position [90, 0]
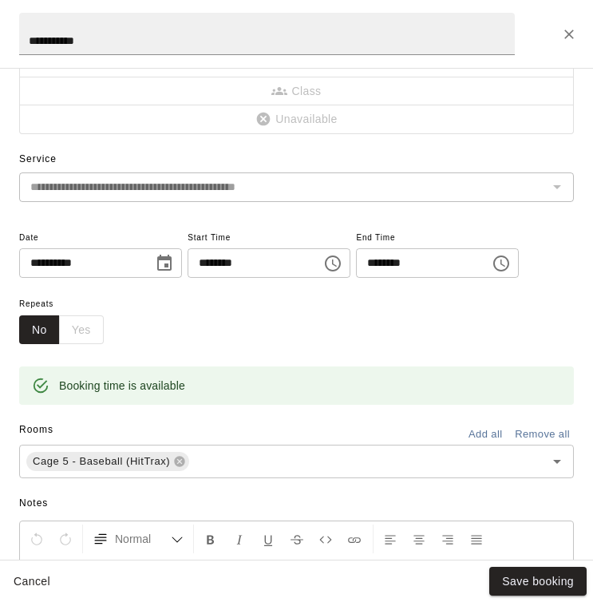
click at [544, 435] on button "Remove all" at bounding box center [542, 435] width 63 height 25
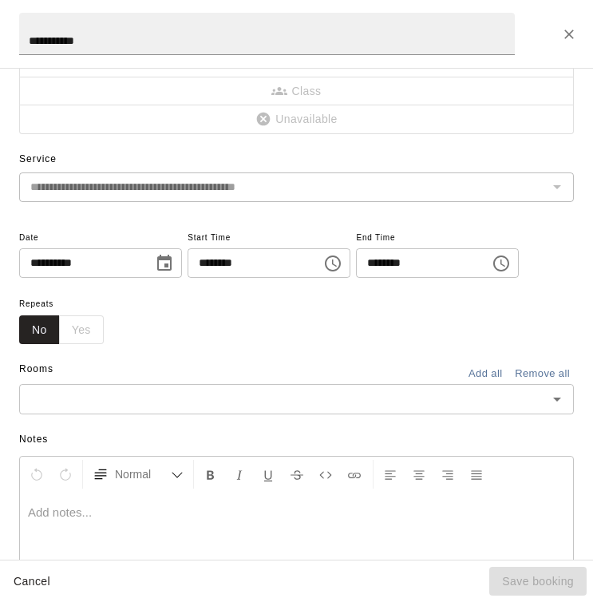
click at [463, 393] on input "text" at bounding box center [283, 399] width 519 height 20
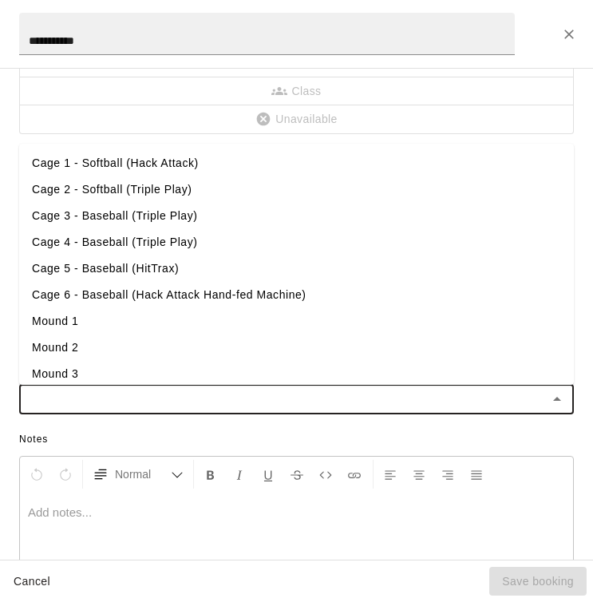
click at [111, 235] on li "Cage 4 - Baseball (Triple Play)" at bounding box center [296, 242] width 555 height 26
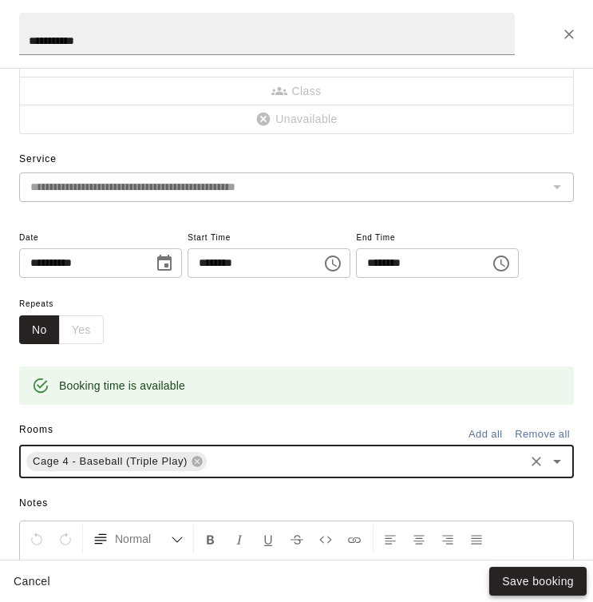
click at [530, 577] on button "Save booking" at bounding box center [538, 582] width 97 height 30
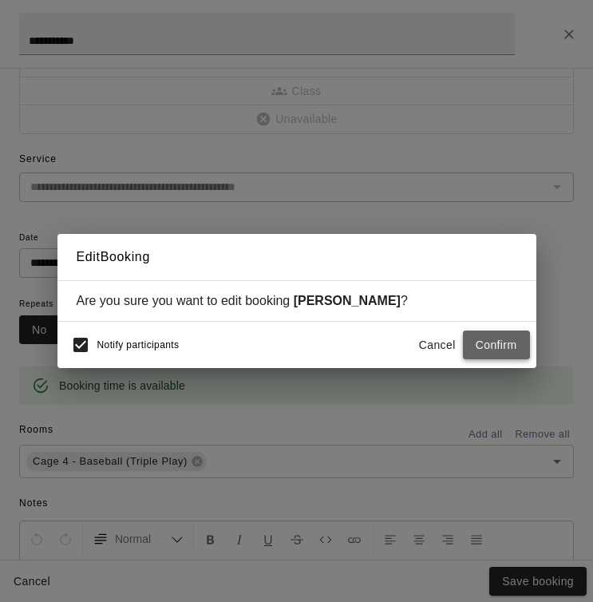
click at [491, 340] on button "Confirm" at bounding box center [496, 346] width 67 height 30
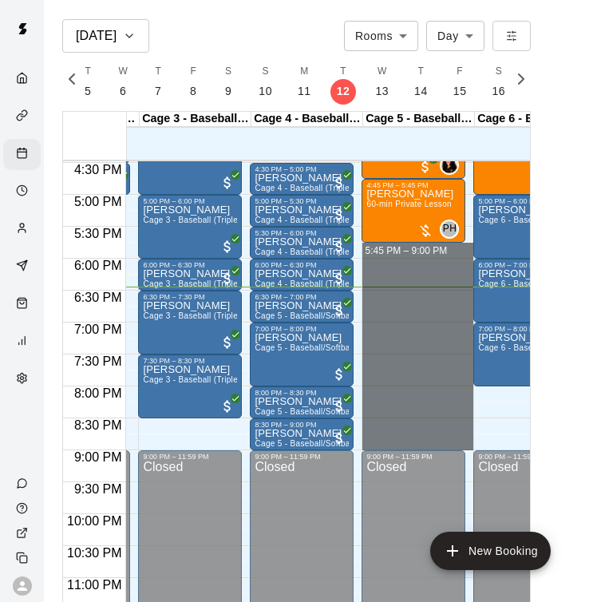
drag, startPoint x: 387, startPoint y: 244, endPoint x: 391, endPoint y: 446, distance: 202.1
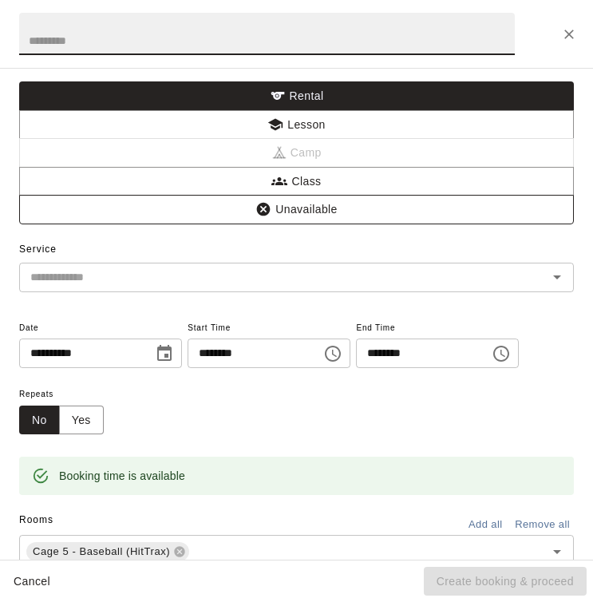
click at [286, 204] on button "Unavailable" at bounding box center [296, 210] width 555 height 30
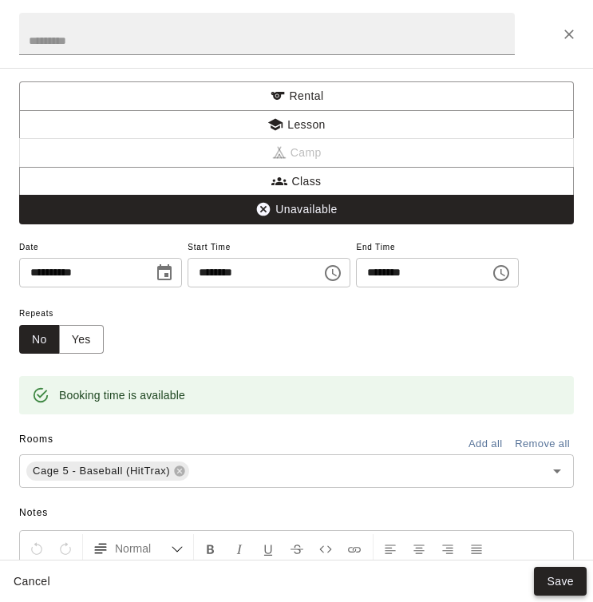
click at [567, 574] on button "Save" at bounding box center [560, 582] width 53 height 30
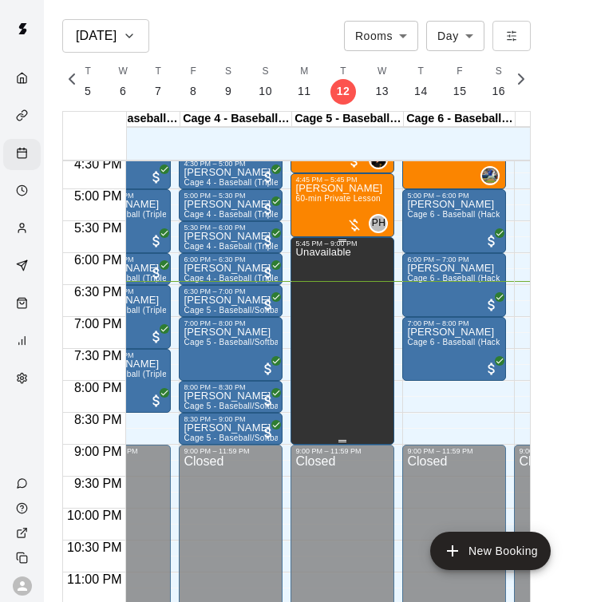
scroll to position [0, 316]
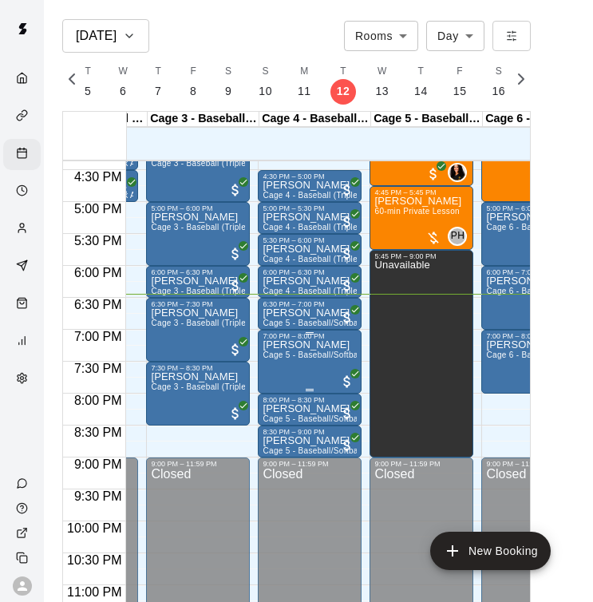
click at [311, 355] on span "Cage 5 - Baseball/Softball (Triple Play - HitTrax)" at bounding box center [354, 355] width 183 height 9
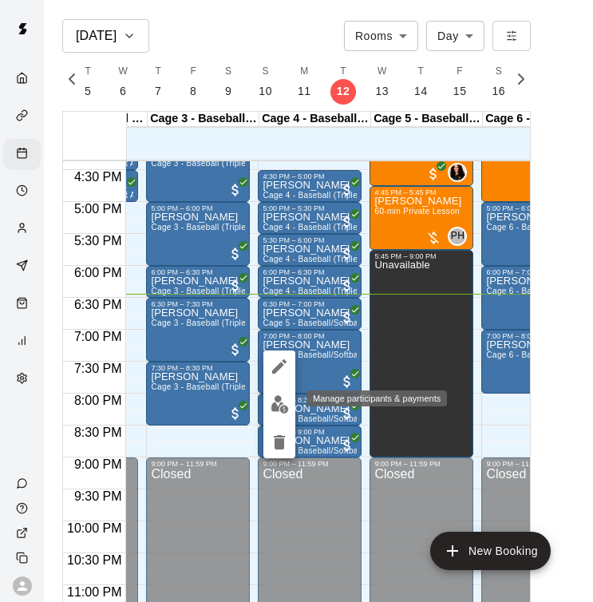
click at [275, 403] on img "edit" at bounding box center [280, 404] width 18 height 18
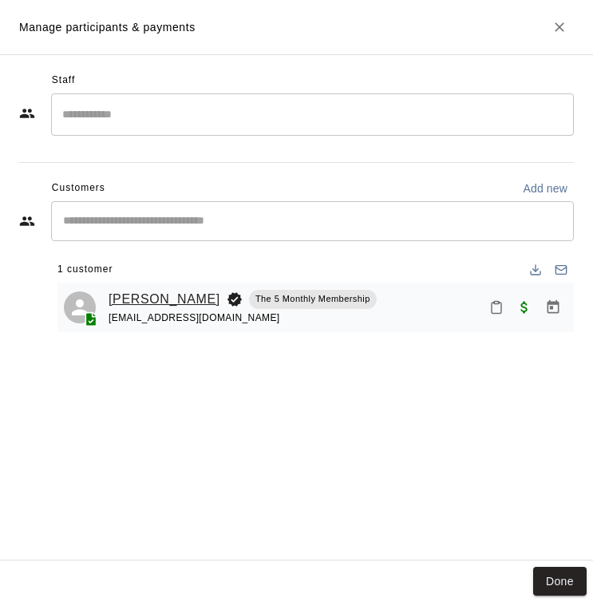
click at [171, 297] on link "[PERSON_NAME]" at bounding box center [165, 299] width 112 height 21
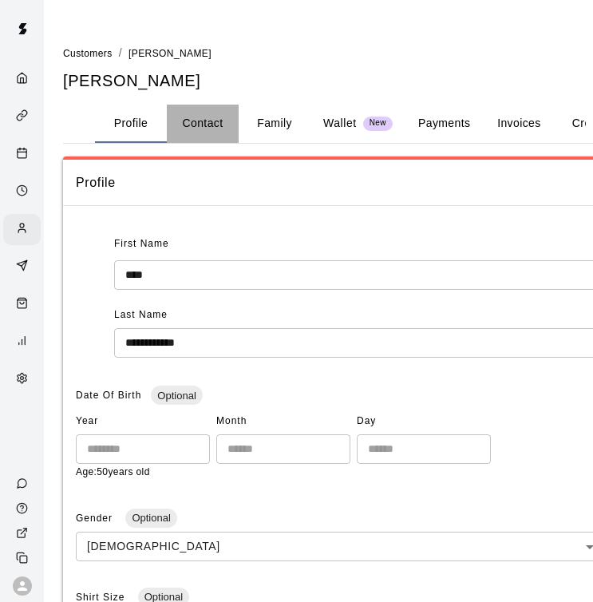
click at [192, 121] on button "Contact" at bounding box center [203, 124] width 72 height 38
select select "**"
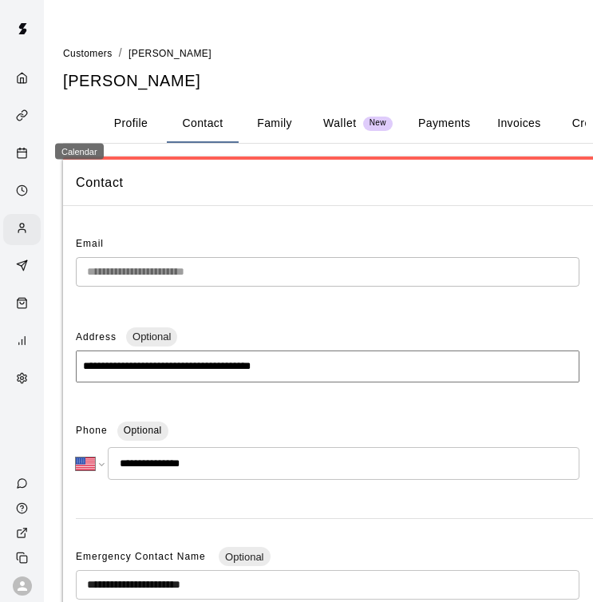
click at [19, 156] on rect "Calendar" at bounding box center [22, 153] width 9 height 9
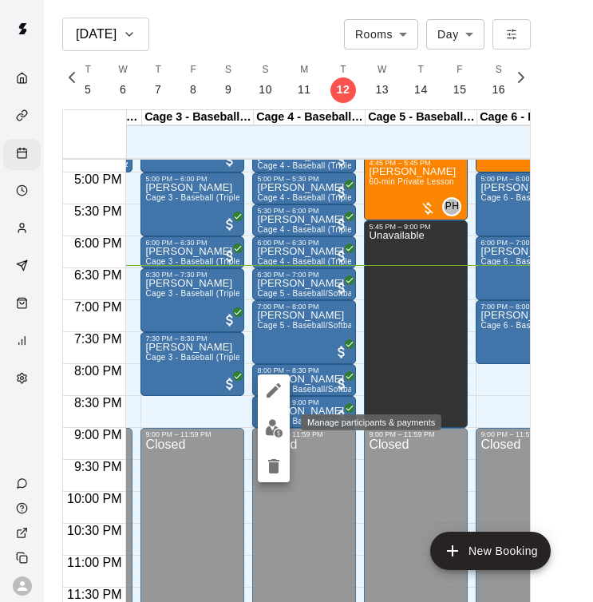
click at [267, 425] on img "edit" at bounding box center [274, 428] width 18 height 18
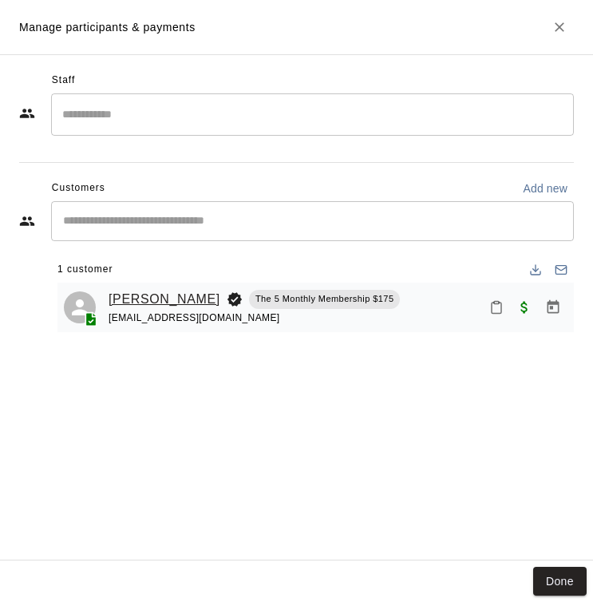
click at [170, 294] on link "[PERSON_NAME]" at bounding box center [165, 299] width 112 height 21
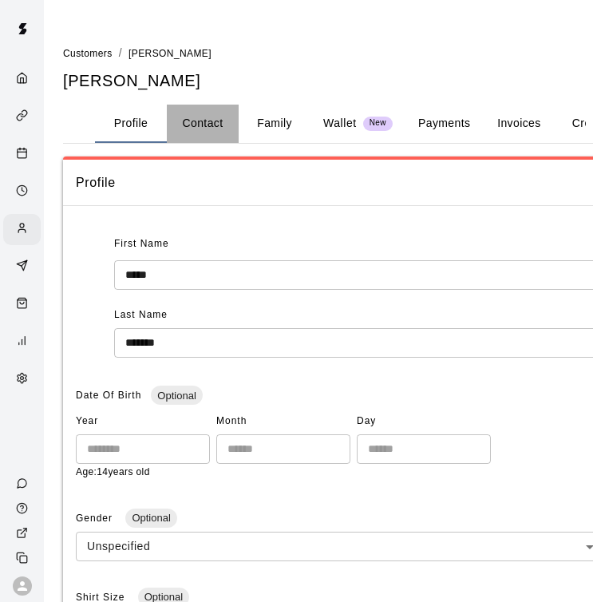
click at [170, 119] on button "Contact" at bounding box center [203, 124] width 72 height 38
select select "**"
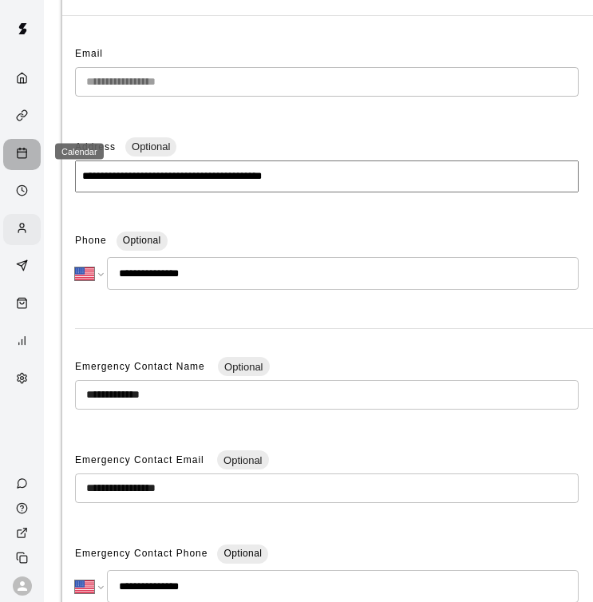
click at [22, 153] on icon "Calendar" at bounding box center [22, 153] width 12 height 12
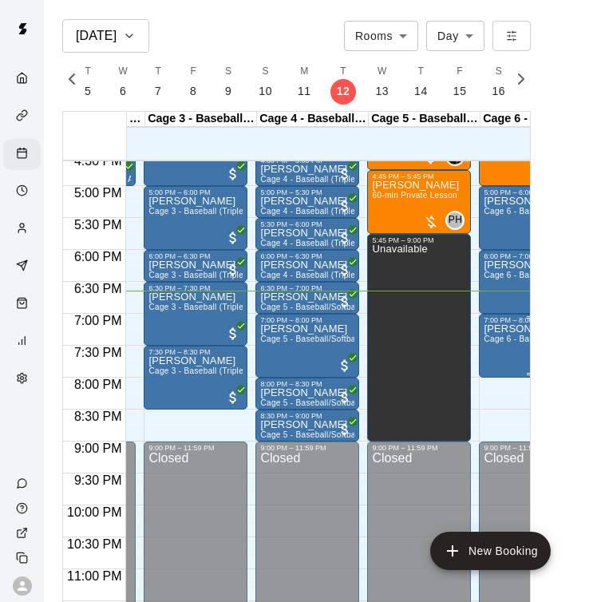
scroll to position [1062, 205]
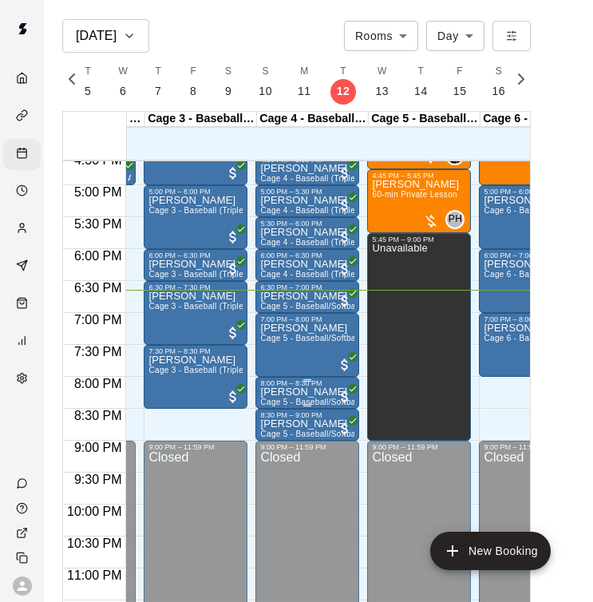
click at [292, 399] on span "Cage 5 - Baseball/Softball (Triple Play - HitTrax)" at bounding box center [351, 402] width 183 height 9
click at [273, 444] on img "edit" at bounding box center [277, 451] width 18 height 18
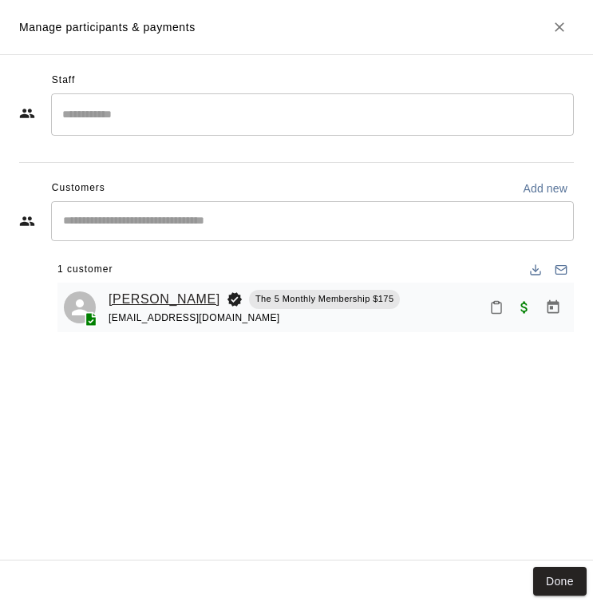
click at [174, 299] on link "[PERSON_NAME]" at bounding box center [165, 299] width 112 height 21
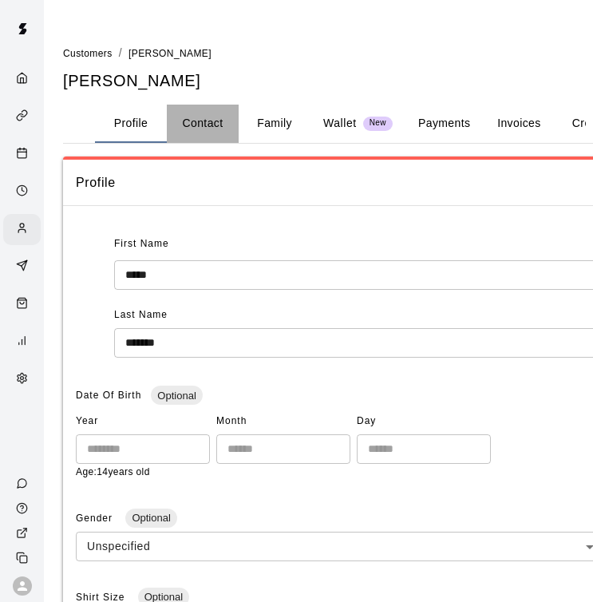
click at [212, 120] on button "Contact" at bounding box center [203, 124] width 72 height 38
select select "**"
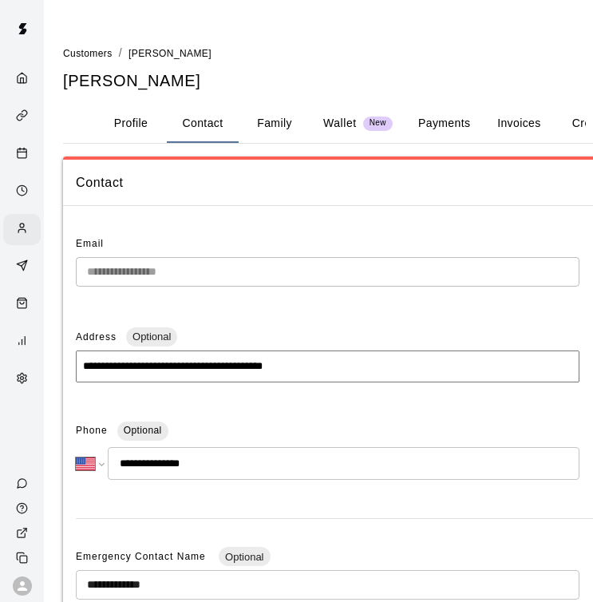
click at [5, 149] on div "Calendar" at bounding box center [22, 154] width 38 height 31
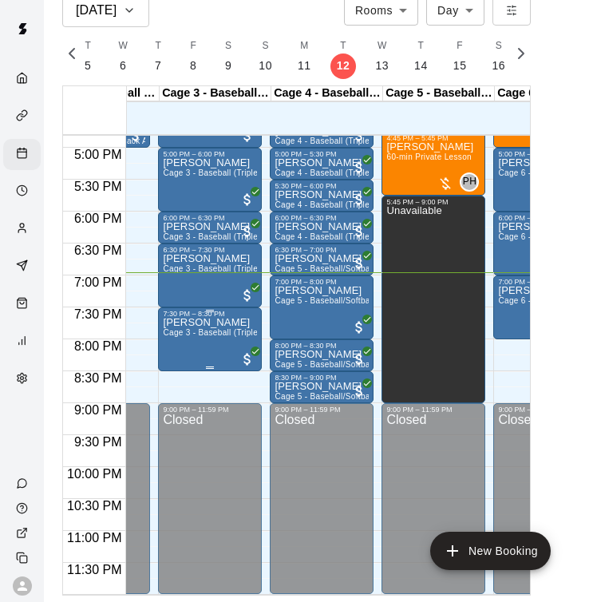
scroll to position [0, 155]
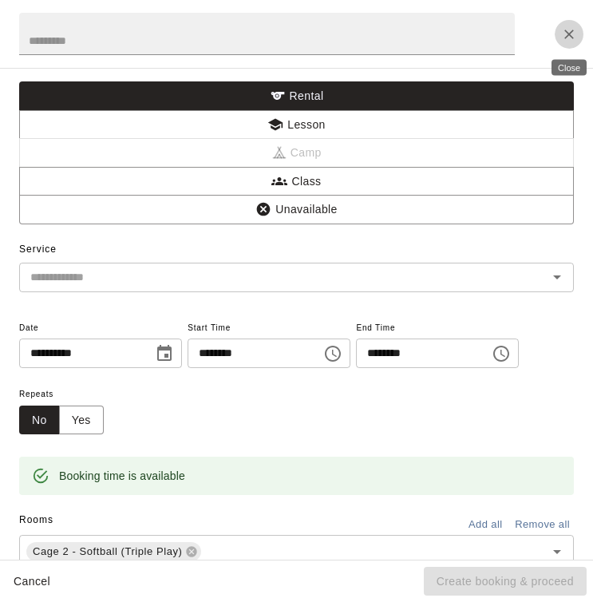
click at [569, 33] on icon "Close" at bounding box center [569, 34] width 16 height 16
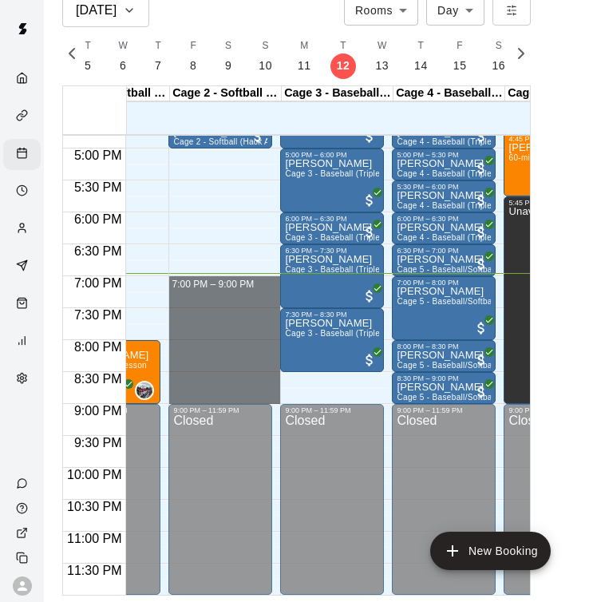
drag, startPoint x: 208, startPoint y: 277, endPoint x: 211, endPoint y: 392, distance: 115.1
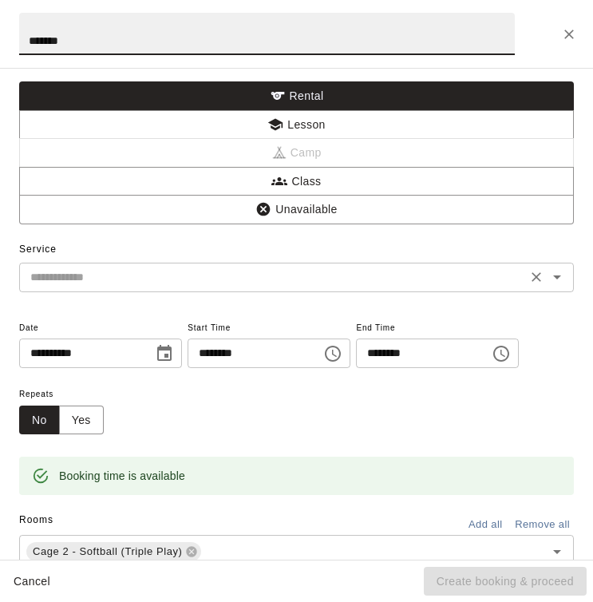
scroll to position [0, 0]
type input "*******"
click at [572, 29] on icon "Close" at bounding box center [569, 34] width 16 height 16
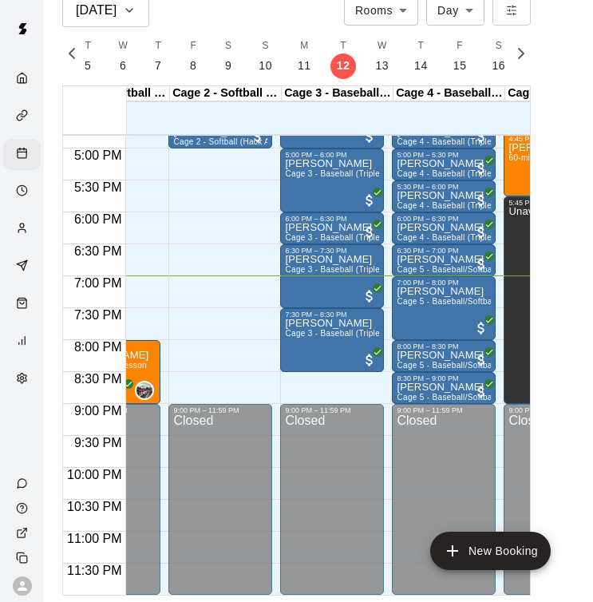
scroll to position [26, 0]
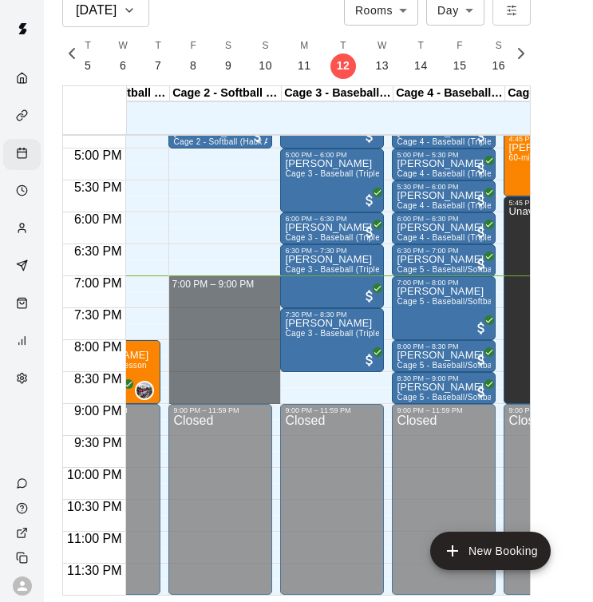
drag, startPoint x: 196, startPoint y: 276, endPoint x: 206, endPoint y: 400, distance: 125.0
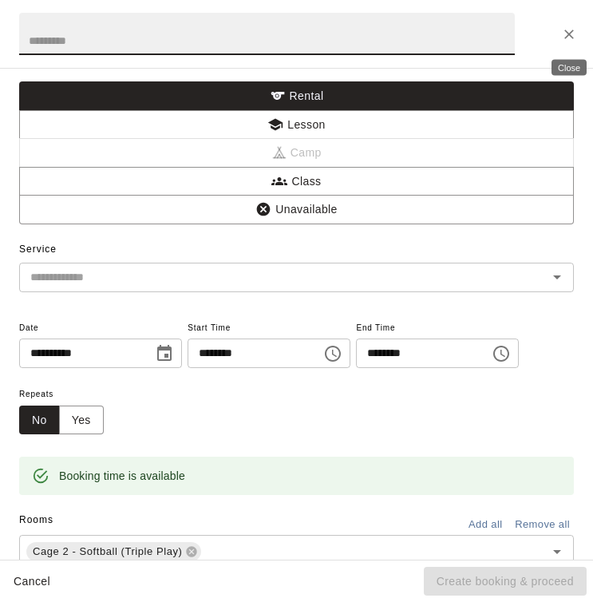
click at [565, 27] on icon "Close" at bounding box center [569, 34] width 16 height 16
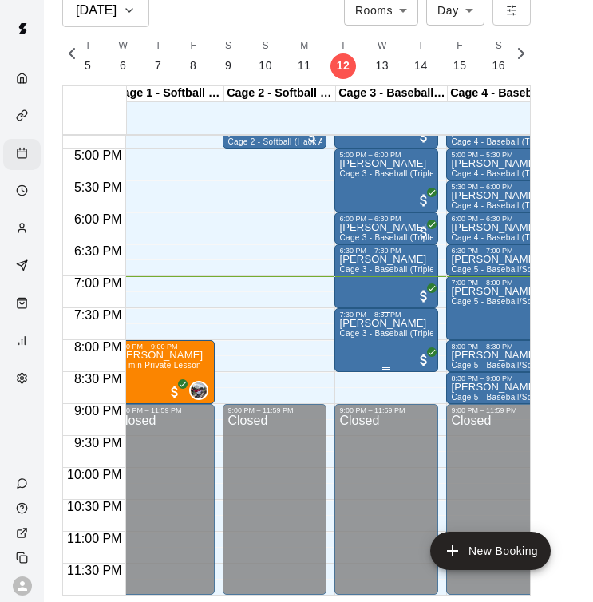
scroll to position [0, 0]
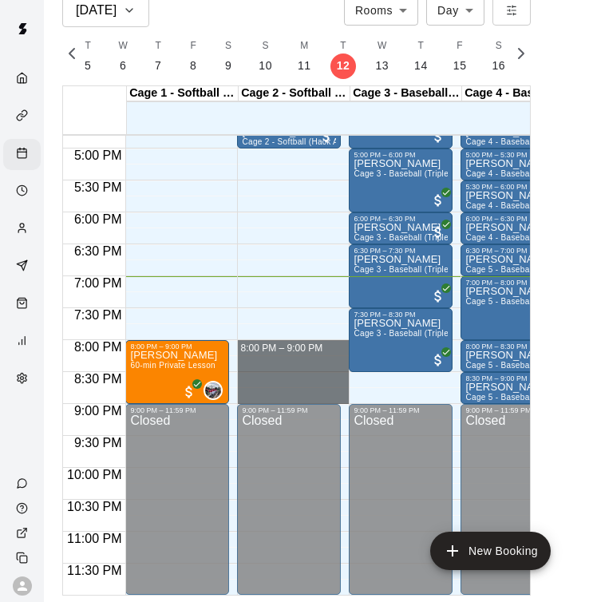
drag, startPoint x: 277, startPoint y: 340, endPoint x: 276, endPoint y: 395, distance: 55.1
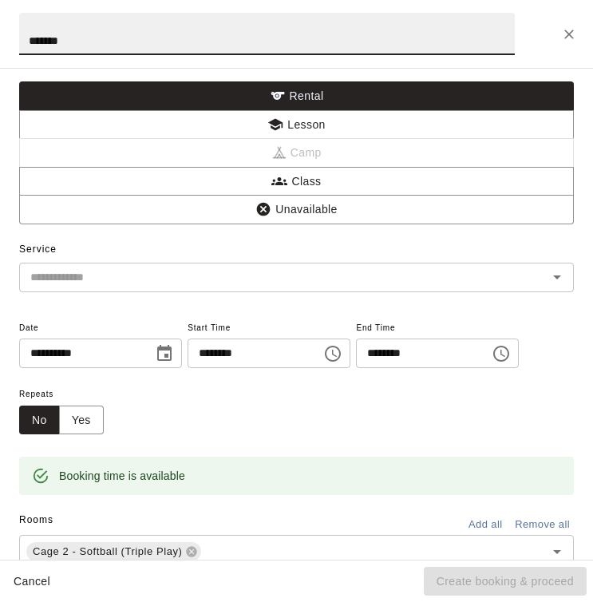
type input "*******"
click at [156, 292] on div "**********" at bounding box center [296, 314] width 593 height 492
click at [145, 284] on input "text" at bounding box center [273, 278] width 498 height 20
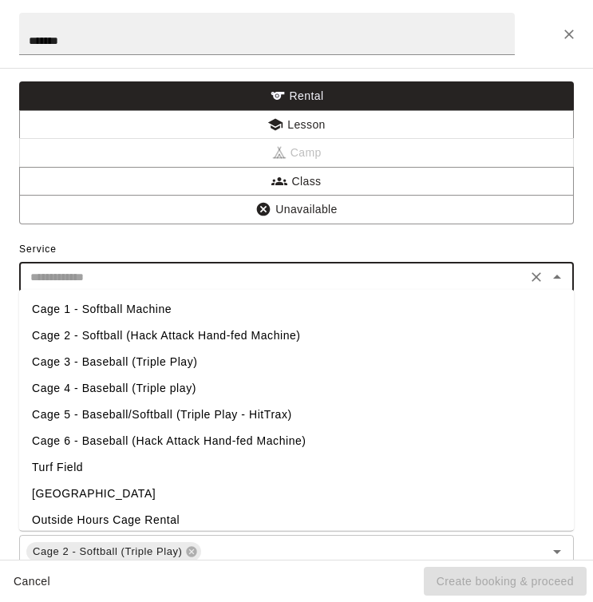
click at [128, 335] on li "Cage 2 - Softball (Hack Attack Hand-fed Machine)" at bounding box center [296, 336] width 555 height 26
type input "**********"
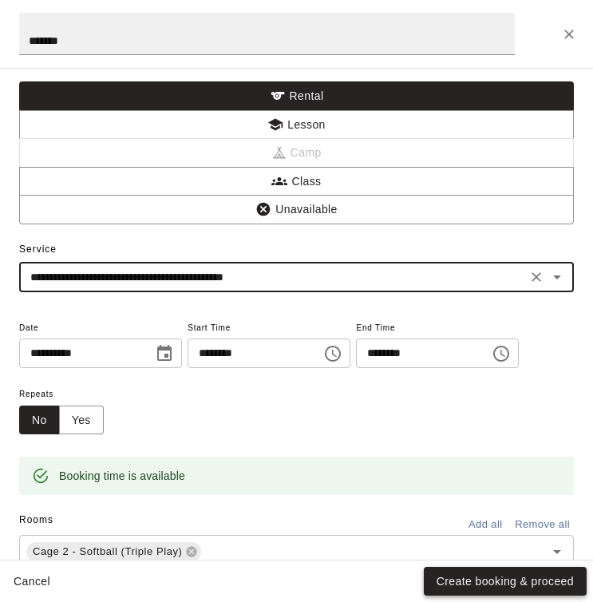
click at [493, 578] on button "Create booking & proceed" at bounding box center [505, 582] width 163 height 30
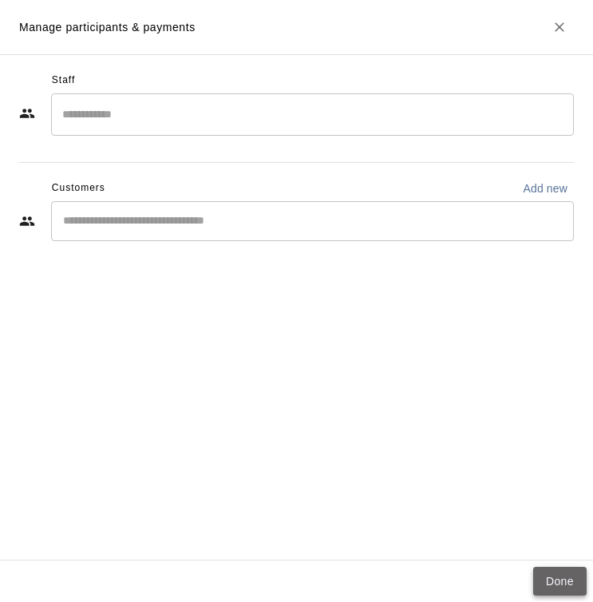
click at [548, 577] on button "Done" at bounding box center [561, 582] width 54 height 30
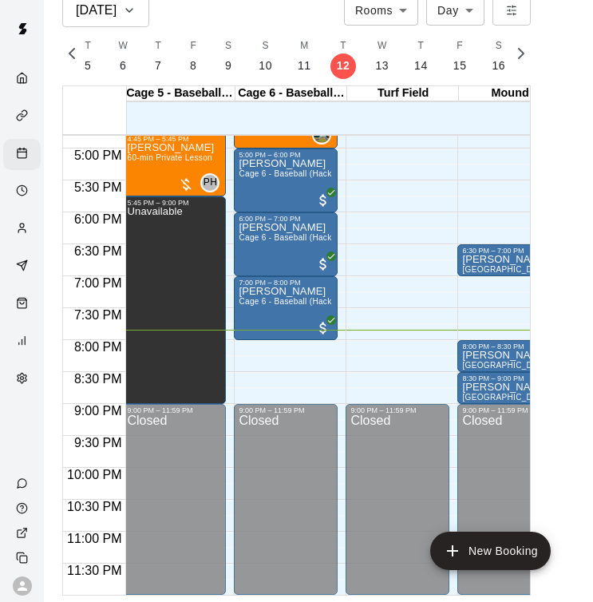
scroll to position [0, 465]
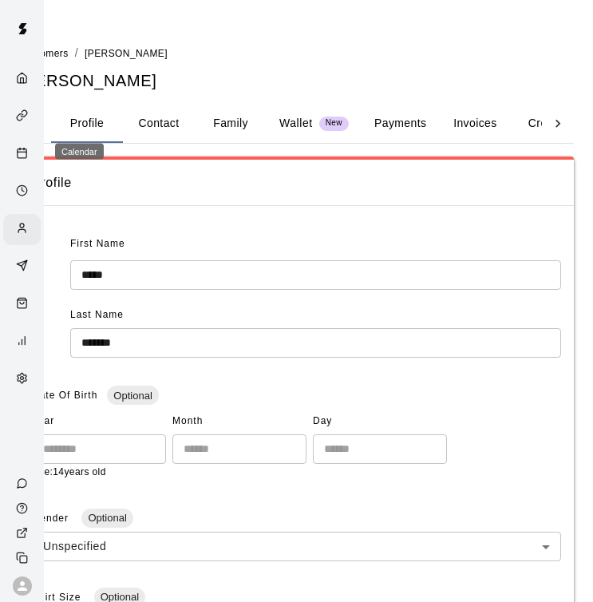
click at [22, 153] on icon "Calendar" at bounding box center [22, 153] width 12 height 12
